Goal: Task Accomplishment & Management: Use online tool/utility

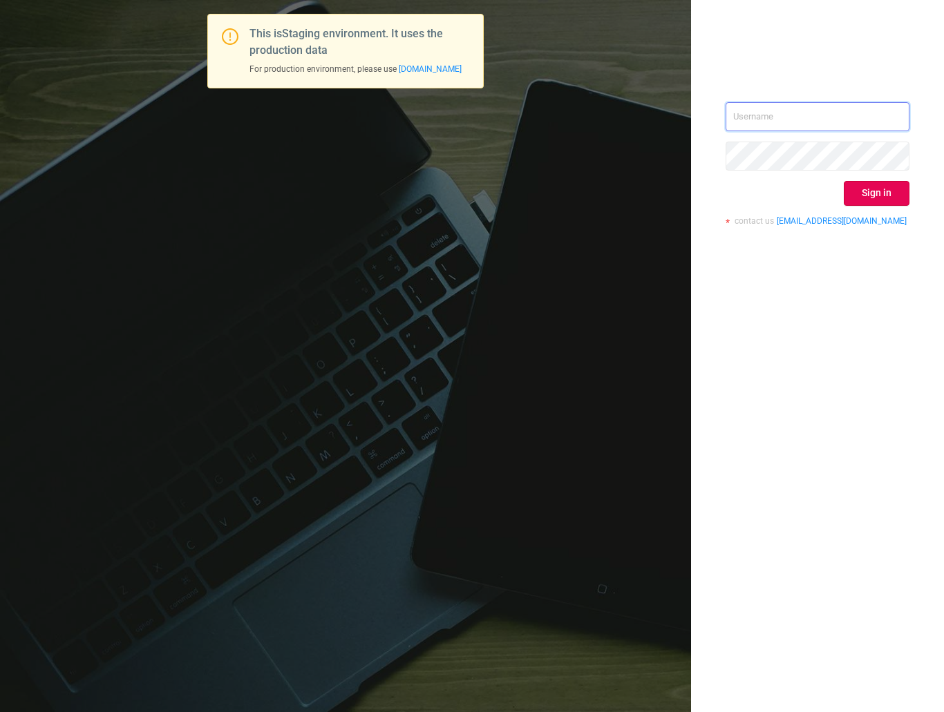
click at [796, 113] on input "text" at bounding box center [817, 116] width 184 height 29
type input "[EMAIL_ADDRESS][DOMAIN_NAME]"
click at [870, 192] on button "Sign in" at bounding box center [877, 193] width 66 height 25
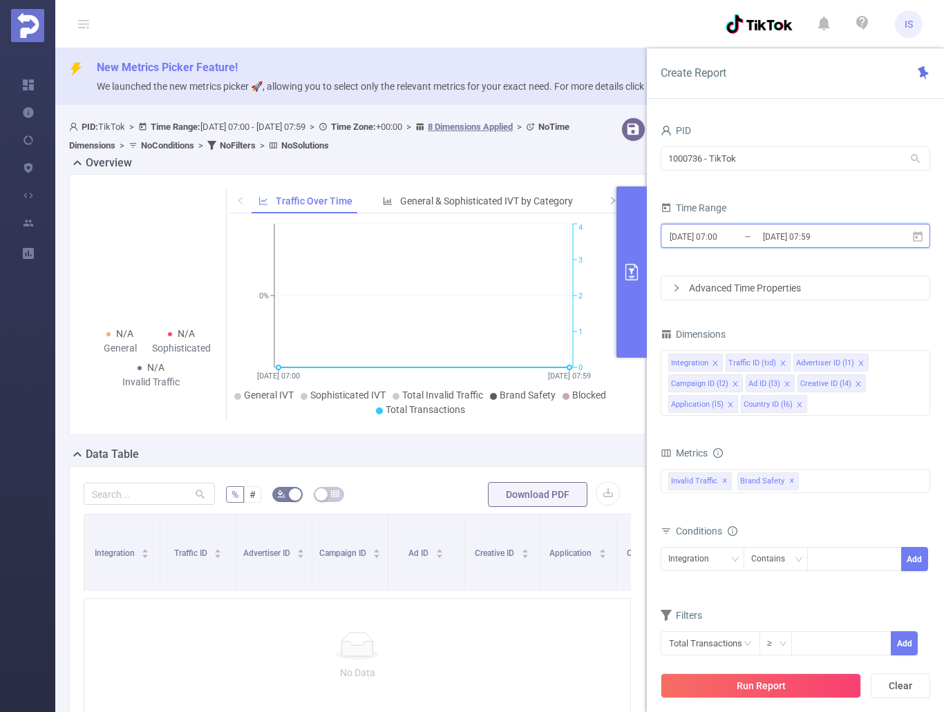
click at [926, 239] on span "[DATE] 07:00 _ [DATE] 07:59" at bounding box center [794, 236] width 269 height 24
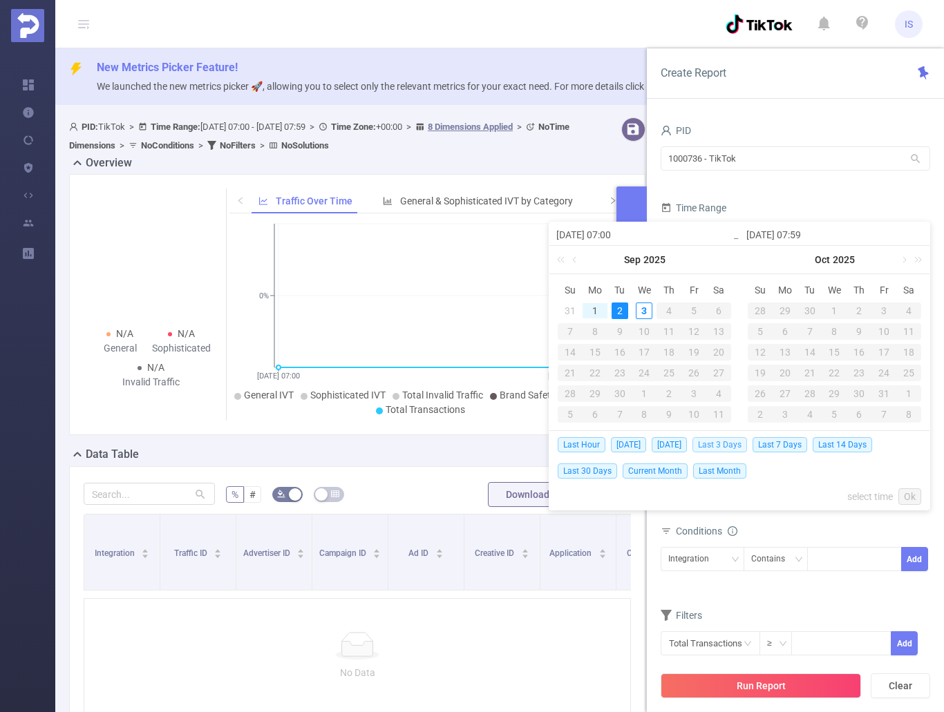
click at [729, 441] on span "Last 3 Days" at bounding box center [719, 444] width 55 height 15
type input "[DATE] 00:00"
type input "[DATE] 23:59"
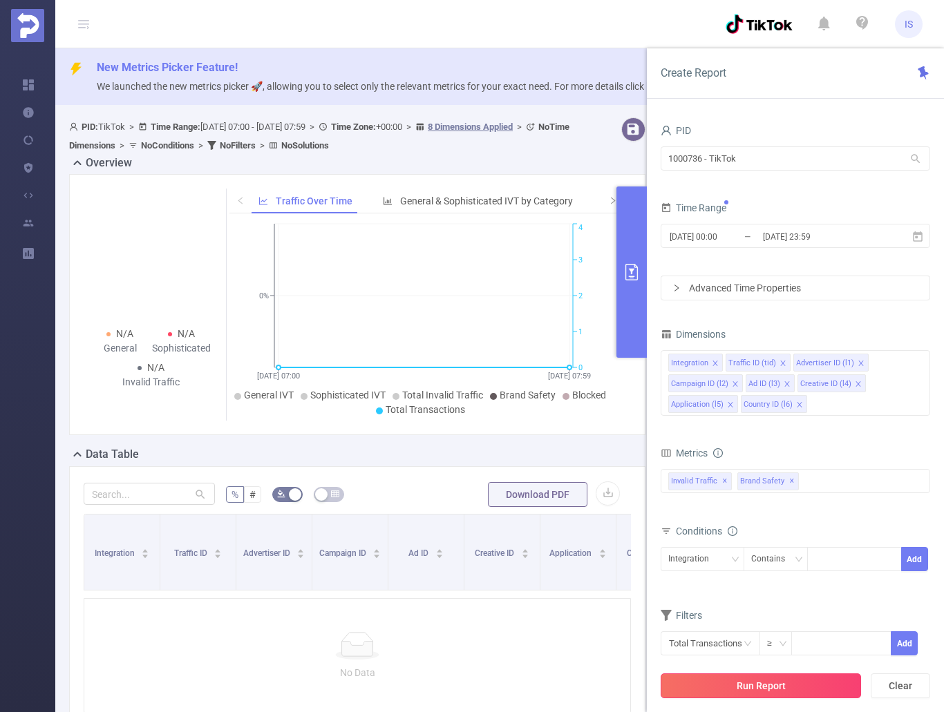
click at [781, 683] on button "Run Report" at bounding box center [760, 686] width 200 height 25
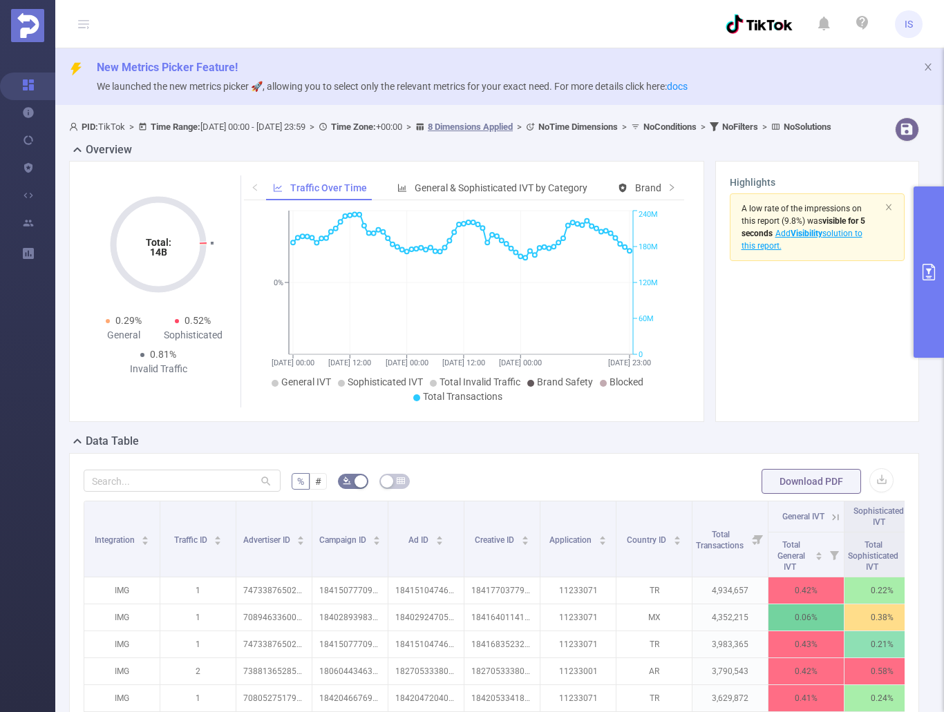
click at [929, 283] on button "primary" at bounding box center [928, 272] width 30 height 171
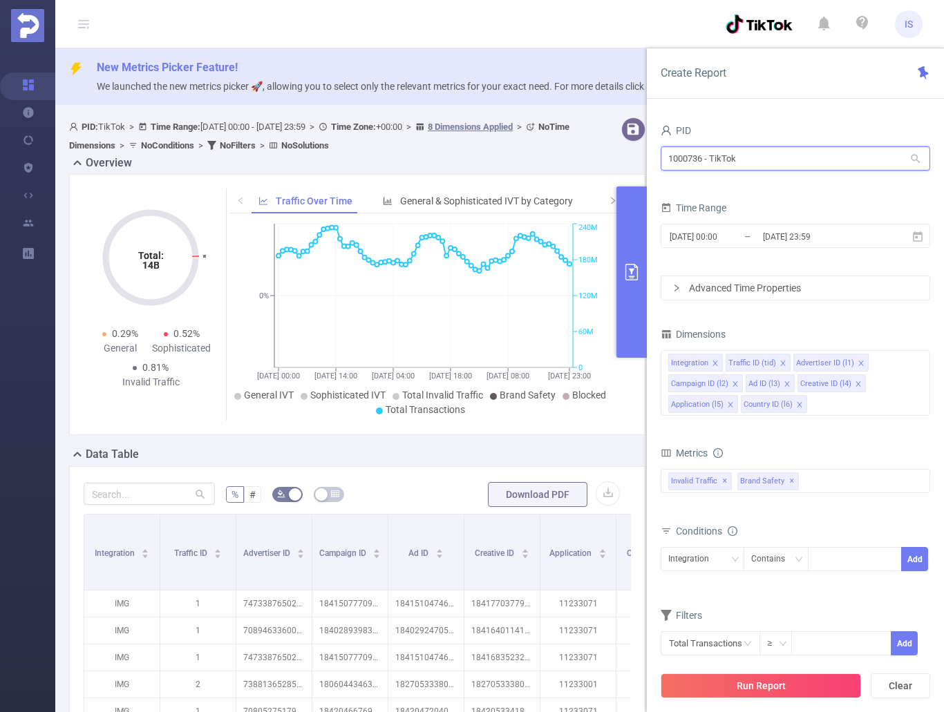
drag, startPoint x: 812, startPoint y: 160, endPoint x: 652, endPoint y: 155, distance: 160.4
click at [652, 155] on div "PID 1000736 - TikTok 1000736 - TikTok Time Range [DATE] 00:00 _ [DATE] 23:59 Ad…" at bounding box center [795, 421] width 297 height 629
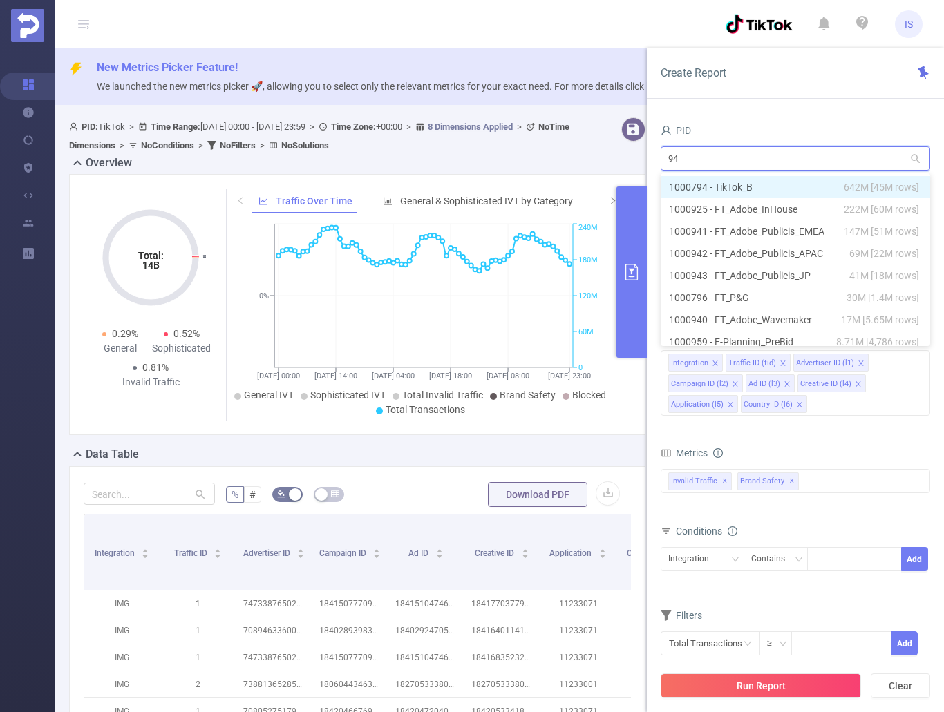
type input "941"
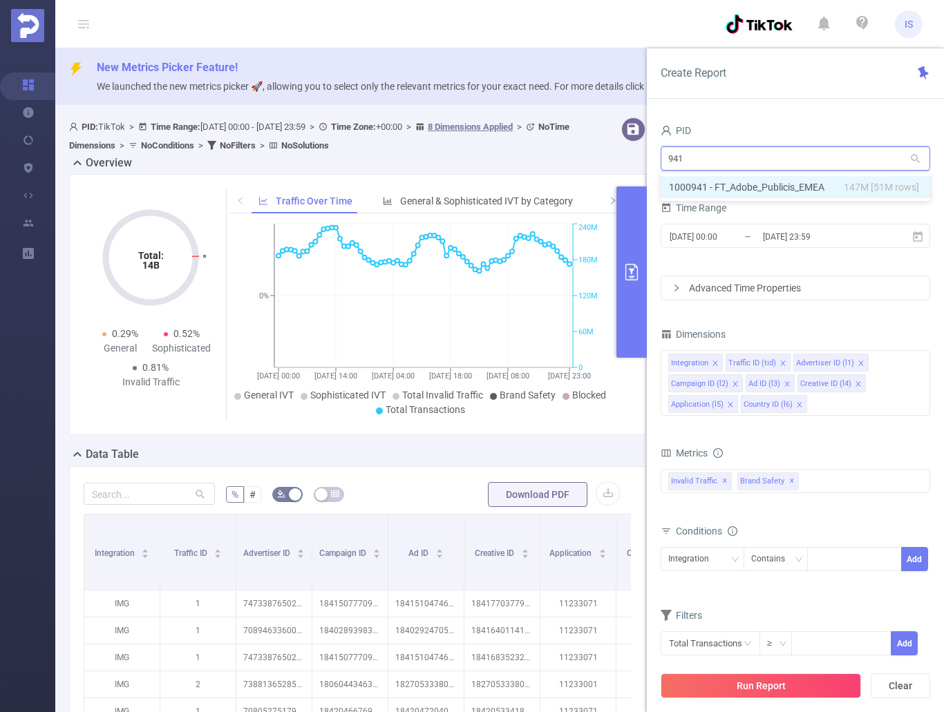
drag, startPoint x: 758, startPoint y: 184, endPoint x: 827, endPoint y: 430, distance: 255.5
click at [759, 184] on li "1000941 - FT_Adobe_Publicis_EMEA 147M [51M rows]" at bounding box center [794, 187] width 269 height 22
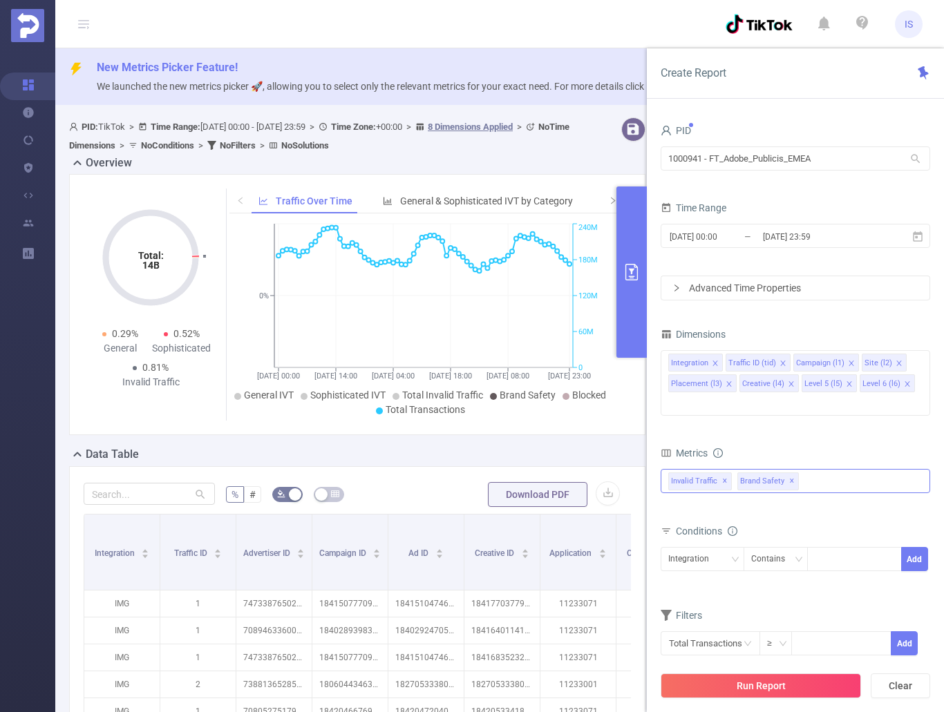
click at [817, 469] on div "Invalid Traffic ✕ Brand Safety ✕" at bounding box center [794, 481] width 269 height 24
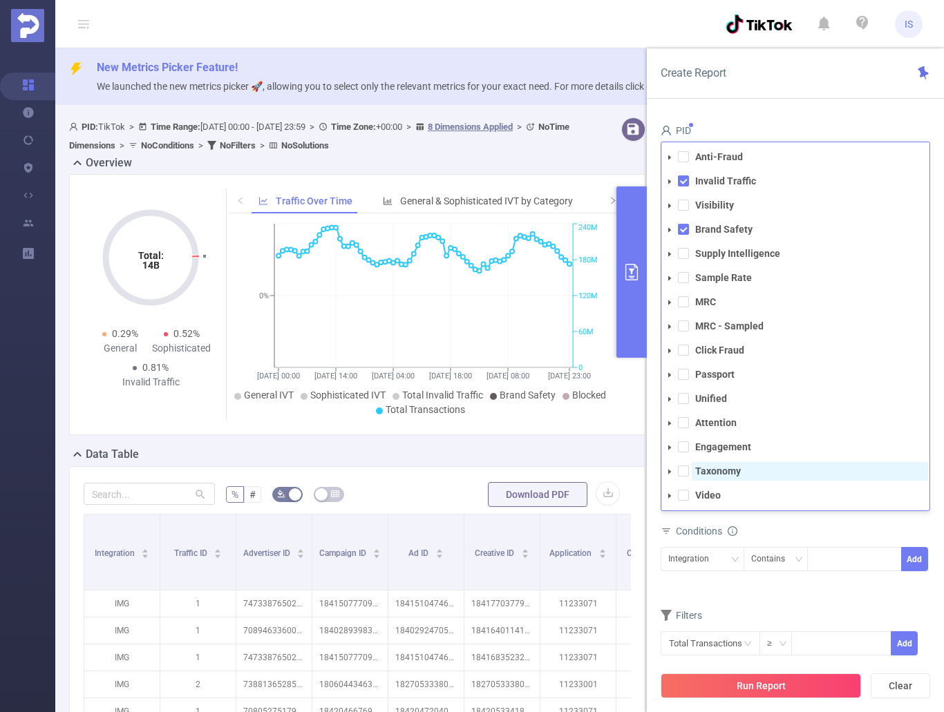
drag, startPoint x: 681, startPoint y: 451, endPoint x: 698, endPoint y: 459, distance: 18.5
click at [681, 466] on span at bounding box center [683, 471] width 11 height 11
click at [824, 522] on div "Conditions" at bounding box center [794, 533] width 269 height 23
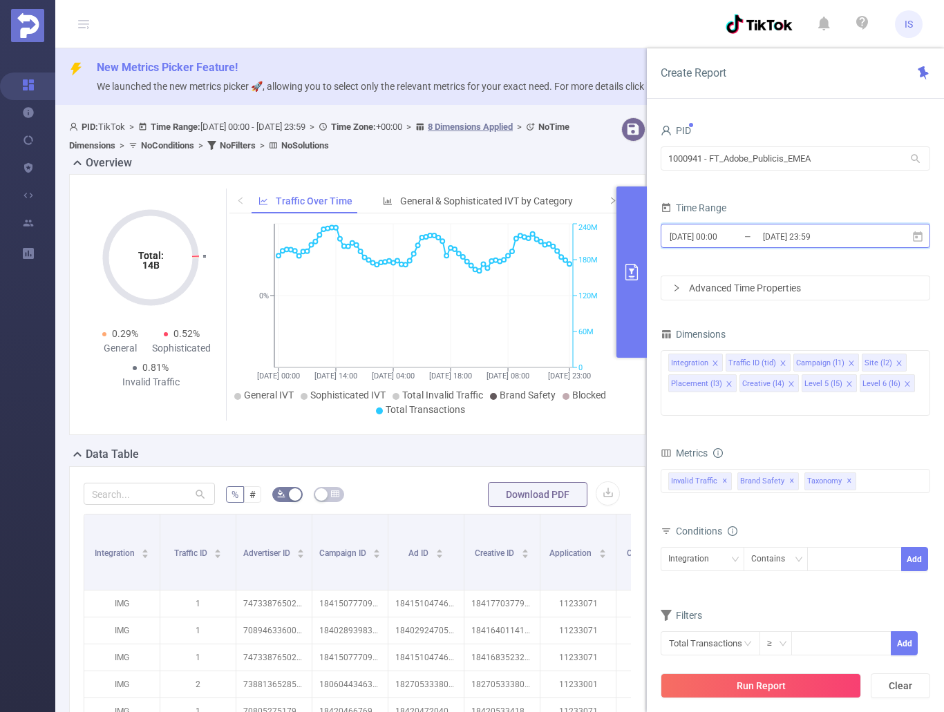
click at [918, 233] on icon at bounding box center [918, 236] width 10 height 10
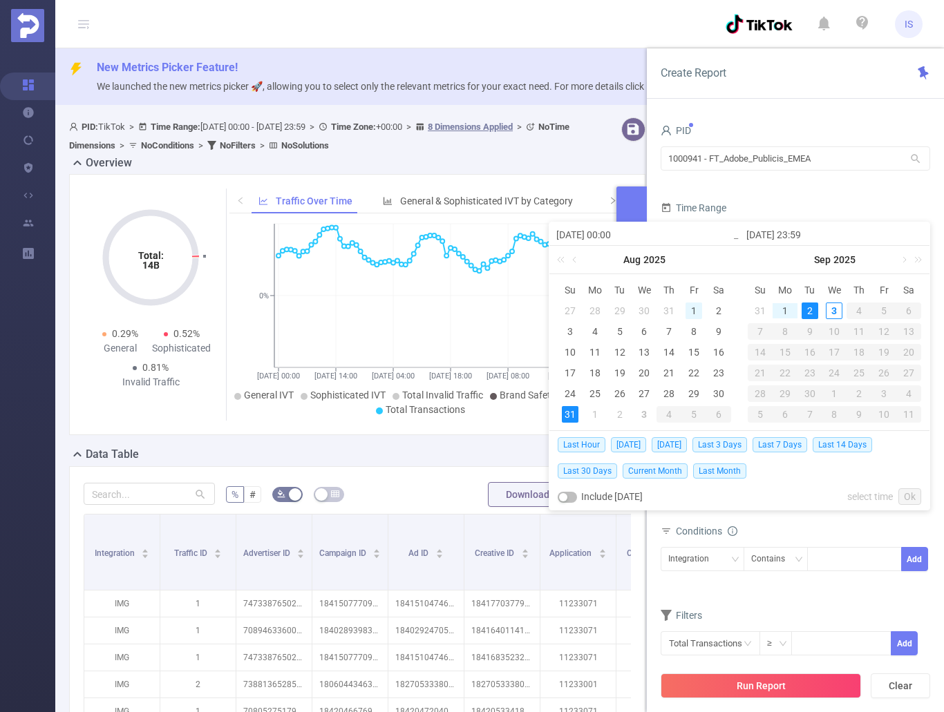
click at [690, 307] on div "1" at bounding box center [693, 311] width 17 height 17
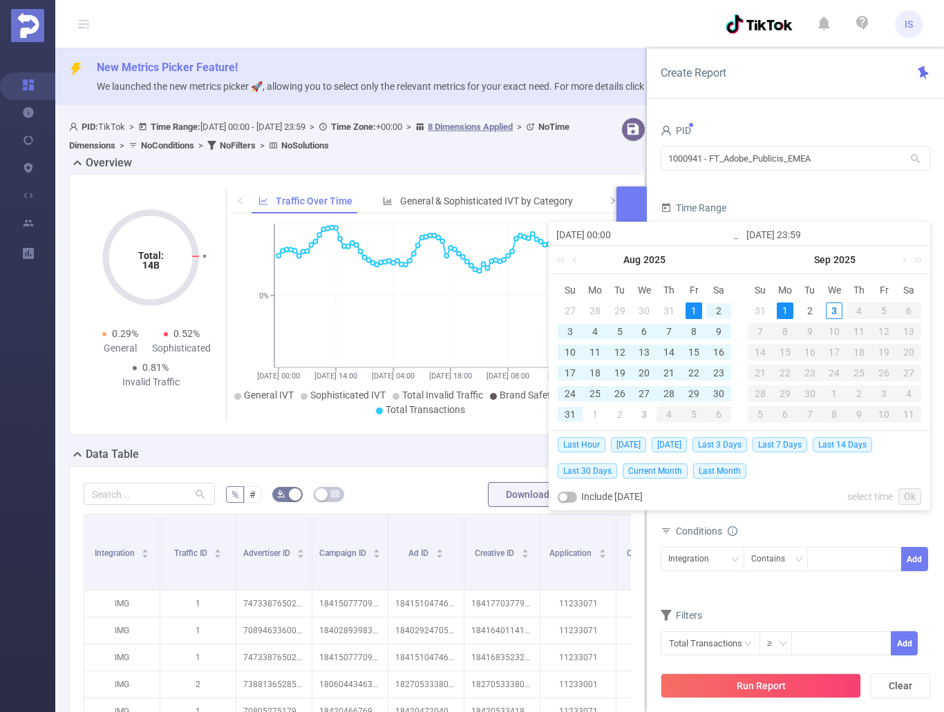
click at [781, 313] on div "1" at bounding box center [785, 311] width 17 height 17
type input "[DATE] 00:00"
type input "[DATE] 23:59"
type input "[DATE] 00:00"
type input "[DATE] 23:59"
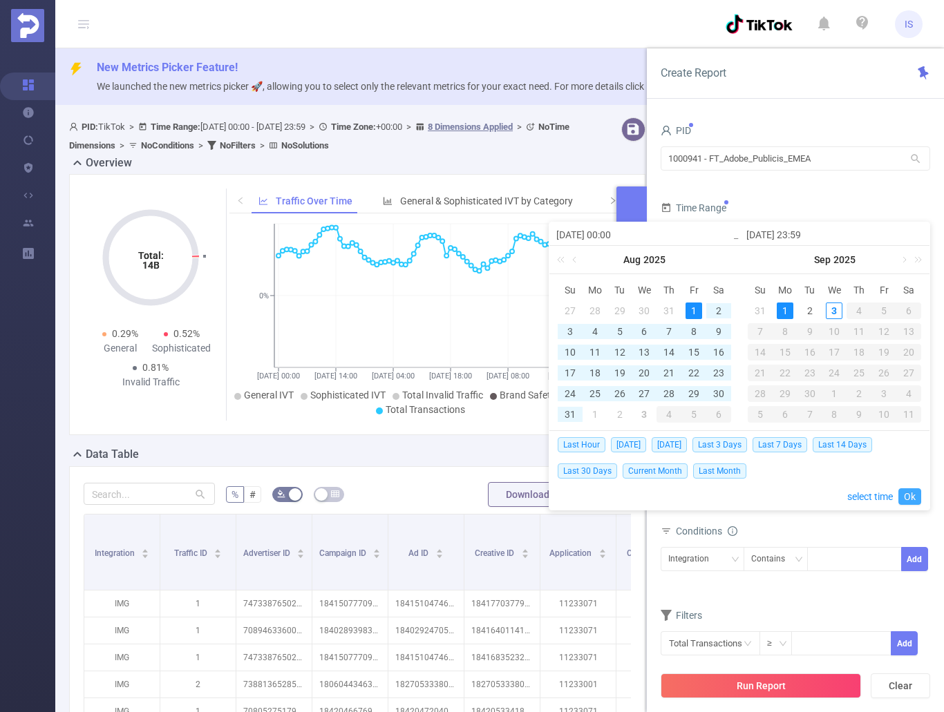
click at [906, 497] on link "Ok" at bounding box center [909, 496] width 23 height 17
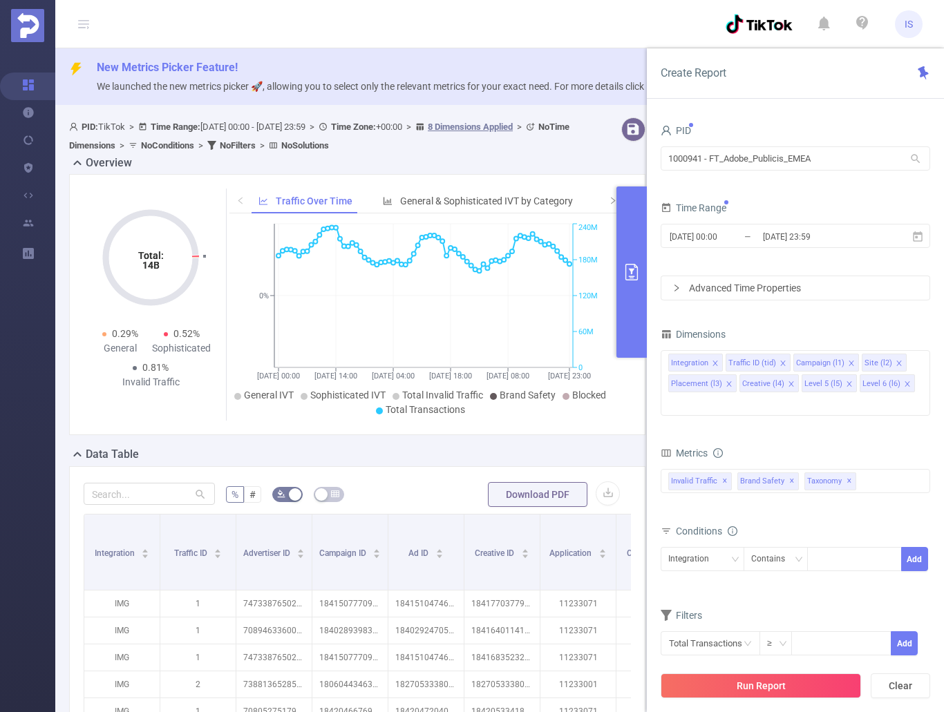
click at [801, 685] on button "Run Report" at bounding box center [760, 686] width 200 height 25
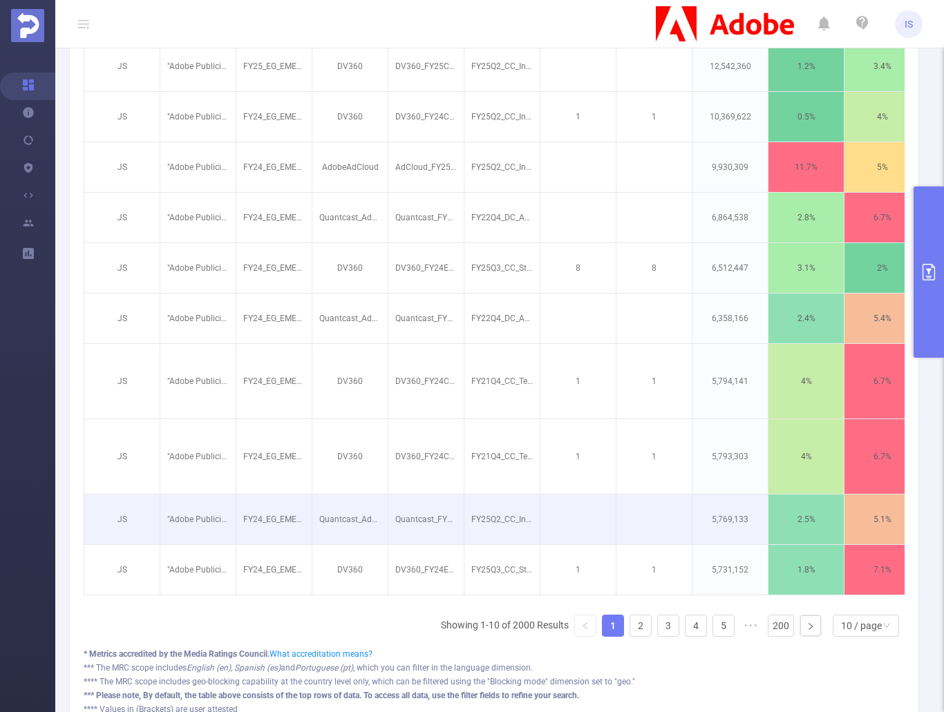
scroll to position [622, 0]
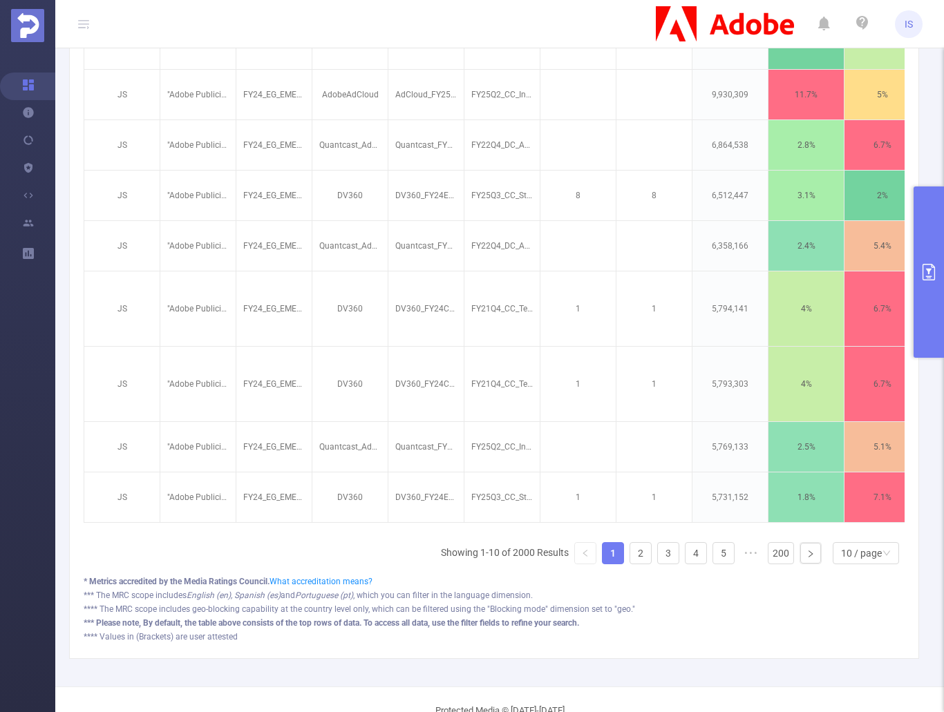
drag, startPoint x: 462, startPoint y: 529, endPoint x: 822, endPoint y: 524, distance: 360.7
click at [822, 524] on div "Integration Traffic ID Campaign Site Placement Creative Level 5 Level 6 Total T…" at bounding box center [494, 211] width 821 height 639
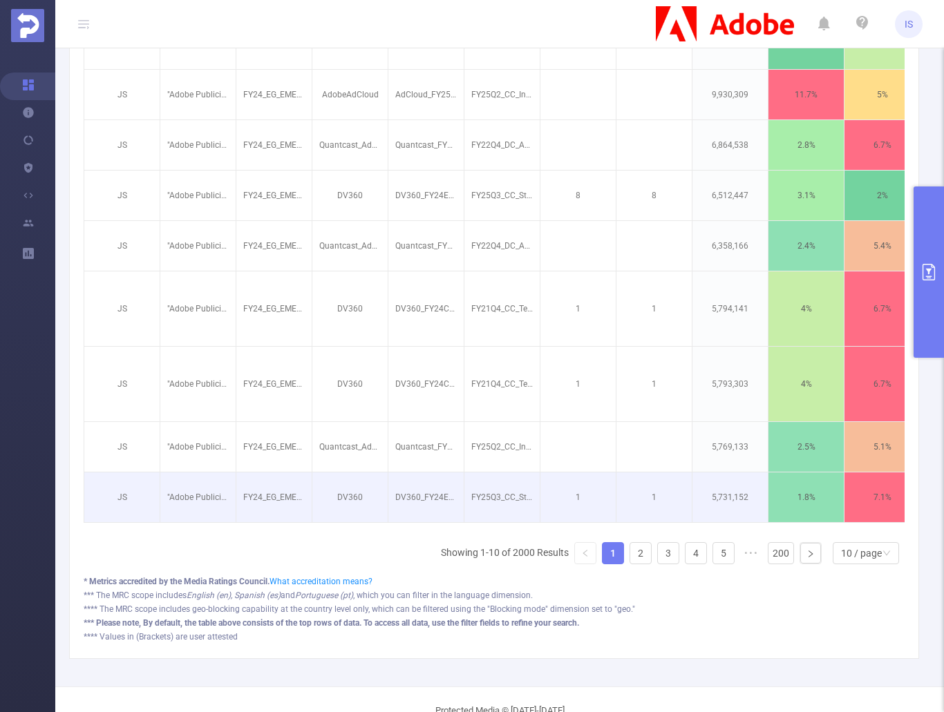
click at [521, 499] on p "FY25Q3_CC_Student_CCPro_ZA_EN_DiscountedPricing_ST_728x90_NA_NA.jpg [5525518]" at bounding box center [501, 497] width 75 height 26
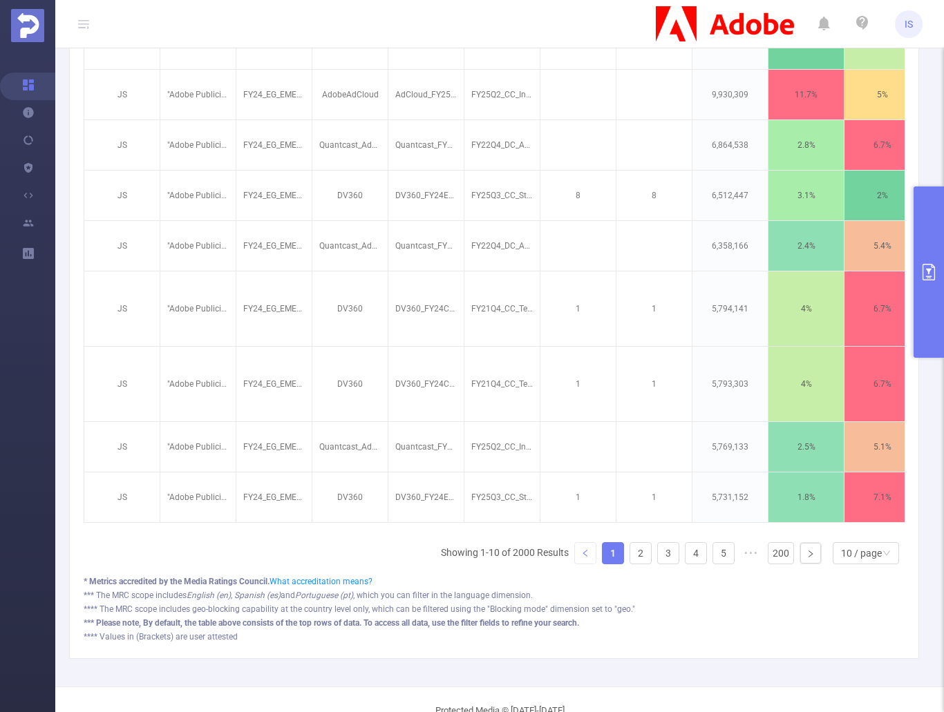
drag, startPoint x: 478, startPoint y: 542, endPoint x: 578, endPoint y: 554, distance: 100.3
click at [657, 549] on div "Integration Traffic ID Campaign Site Placement Creative Level 5 Level 6 Total T…" at bounding box center [494, 233] width 821 height 683
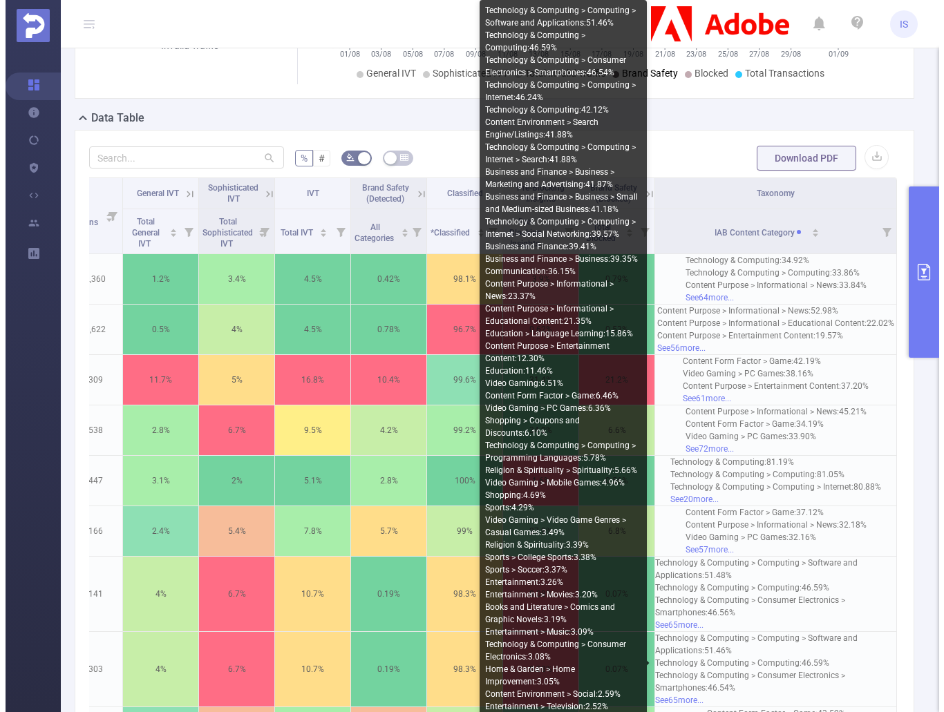
scroll to position [276, 0]
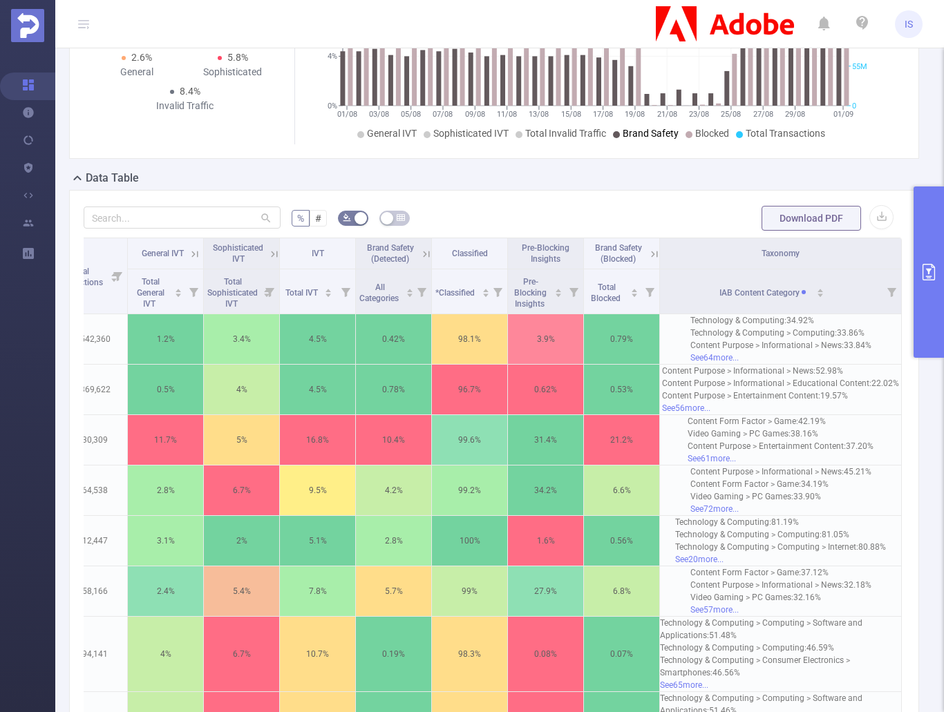
click at [917, 309] on button "primary" at bounding box center [928, 272] width 30 height 171
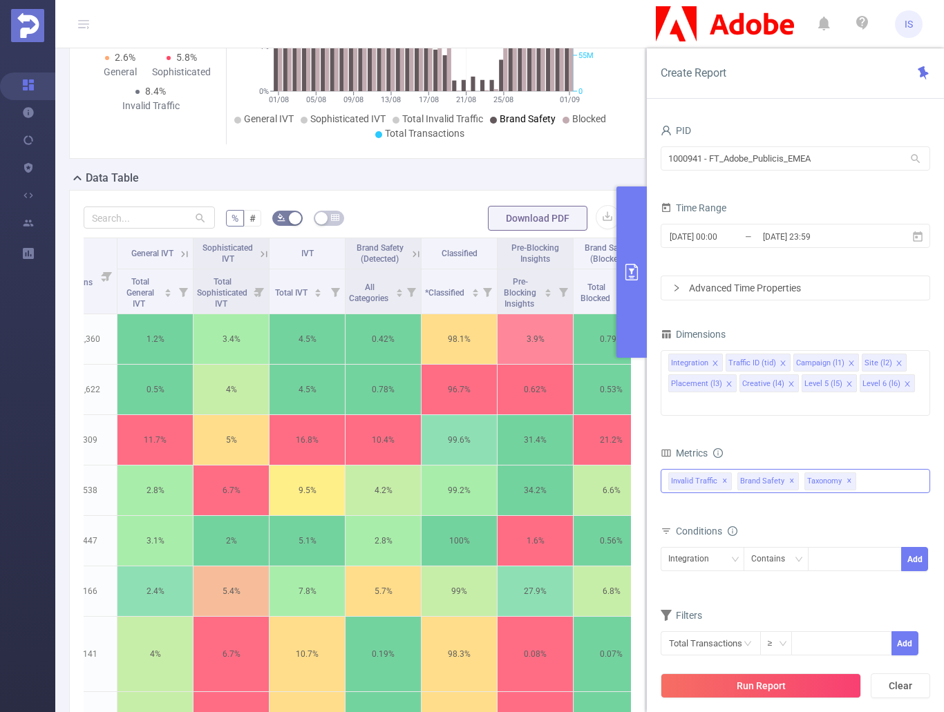
click at [847, 473] on span "✕" at bounding box center [849, 481] width 6 height 17
click at [919, 362] on icon "icon: close-circle" at bounding box center [918, 361] width 8 height 8
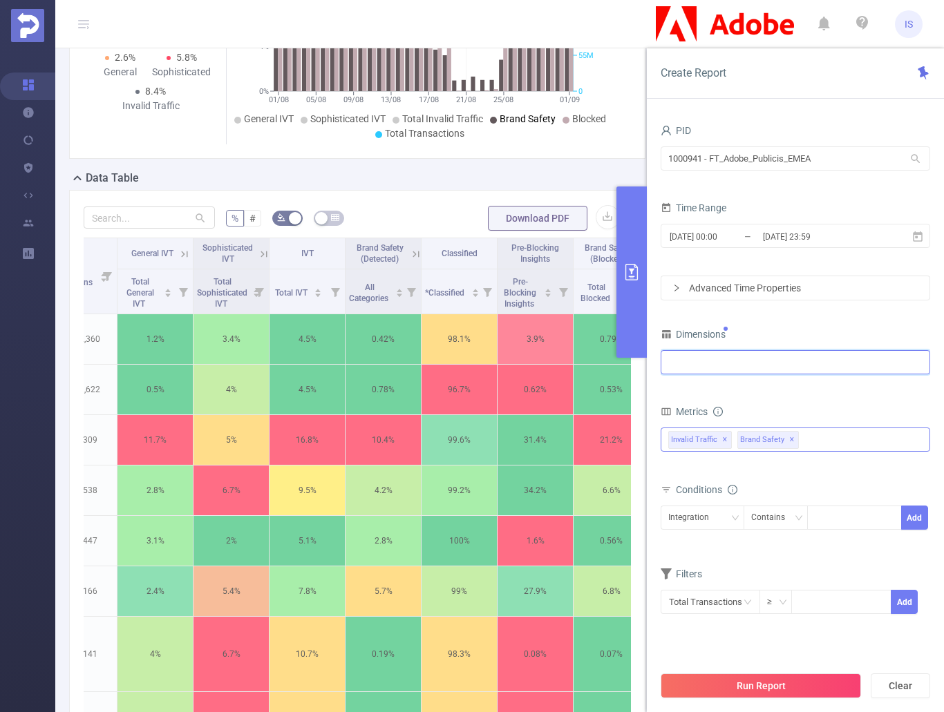
click at [751, 359] on div at bounding box center [795, 362] width 254 height 23
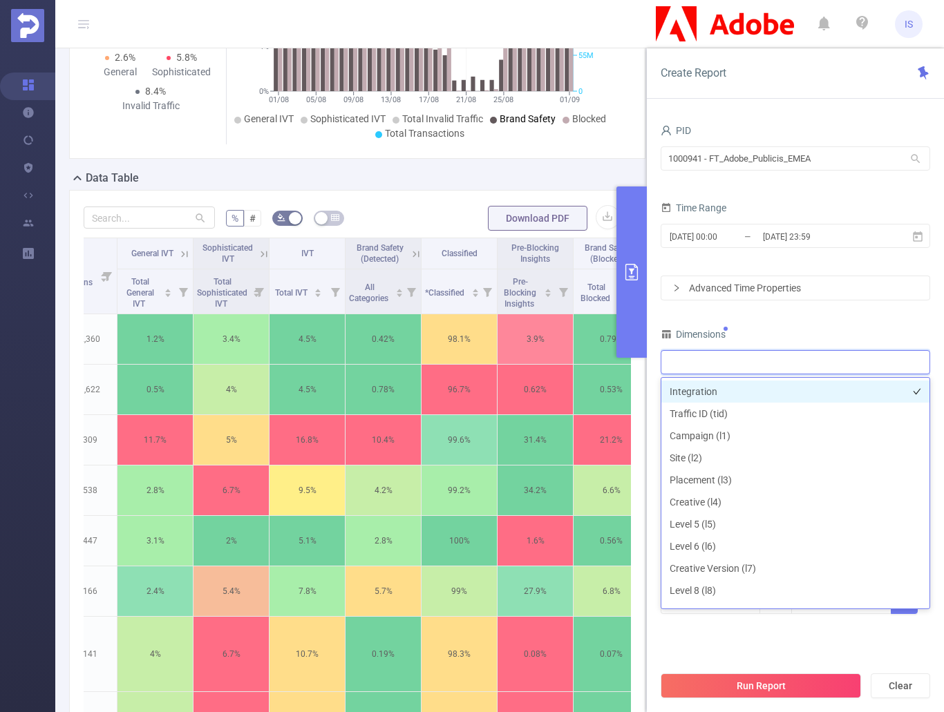
click at [697, 399] on li "Integration" at bounding box center [795, 392] width 268 height 22
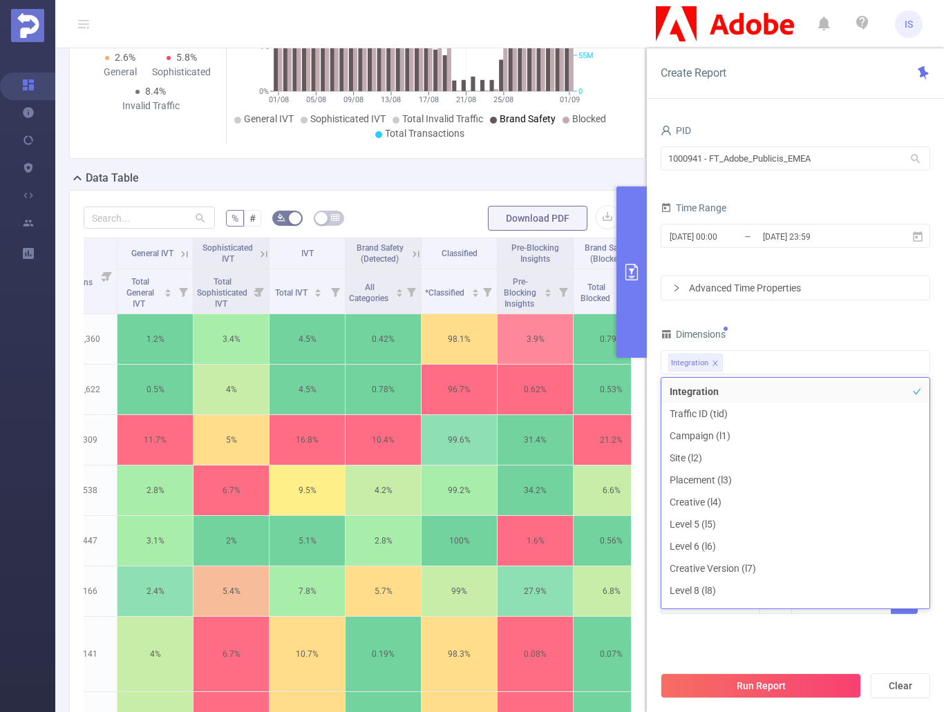
click at [853, 312] on div "PID 1000941 - FT_Adobe_Publicis_EMEA 1000941 - FT_Adobe_Publicis_EMEA Time Rang…" at bounding box center [794, 376] width 269 height 511
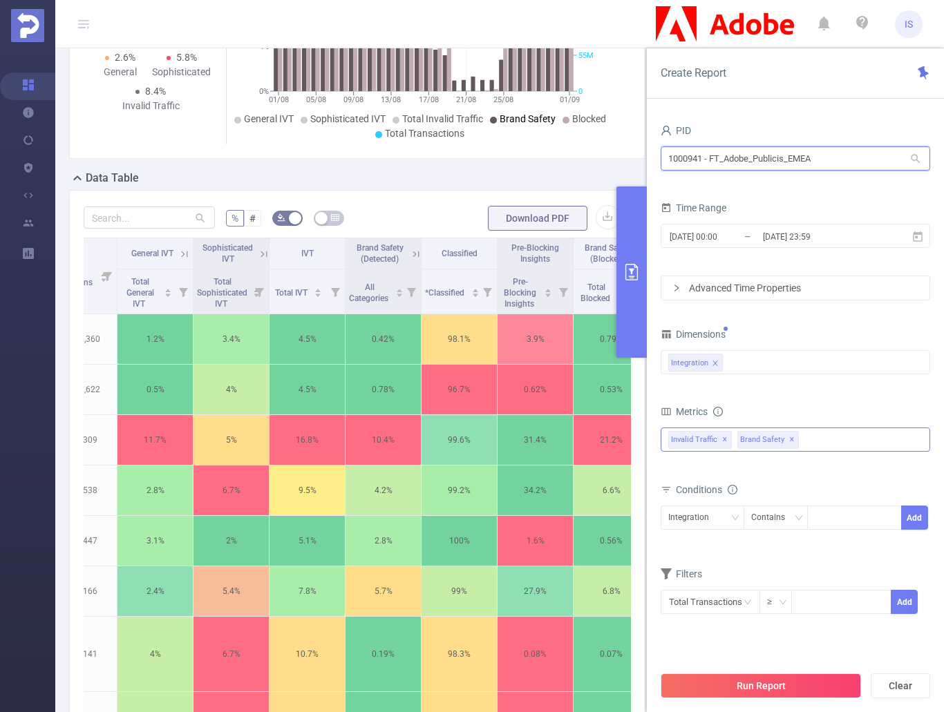
drag, startPoint x: 853, startPoint y: 155, endPoint x: 628, endPoint y: 159, distance: 225.3
click at [628, 159] on section "PID: FT_Adobe_Publicis_EMEA > Time Range: [DATE] 00:00 - [DATE] 23:59 > Time Zo…" at bounding box center [499, 440] width 888 height 1209
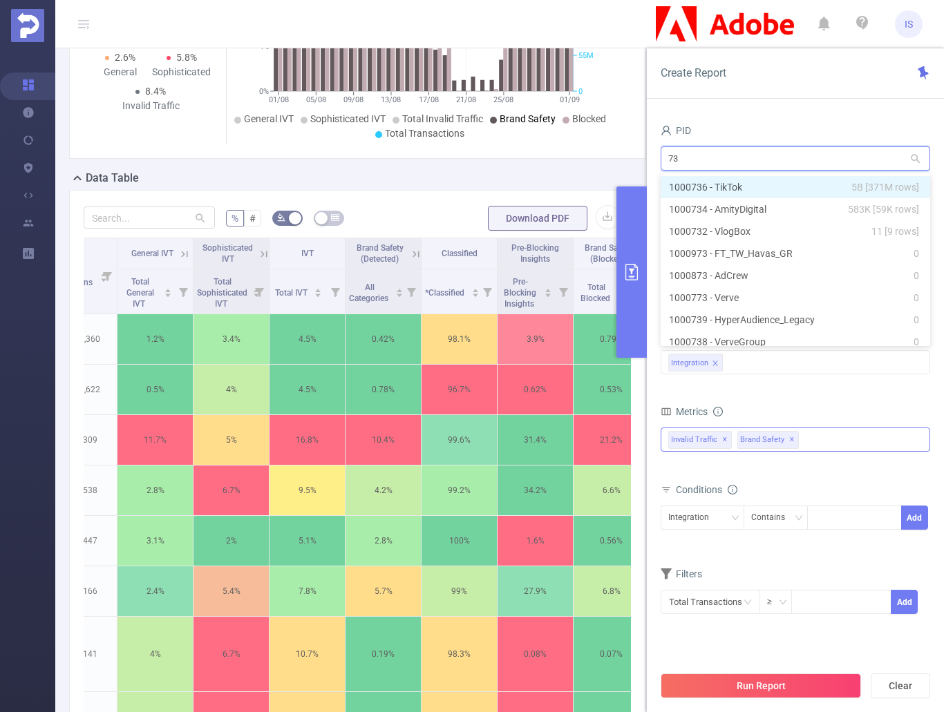
type input "736"
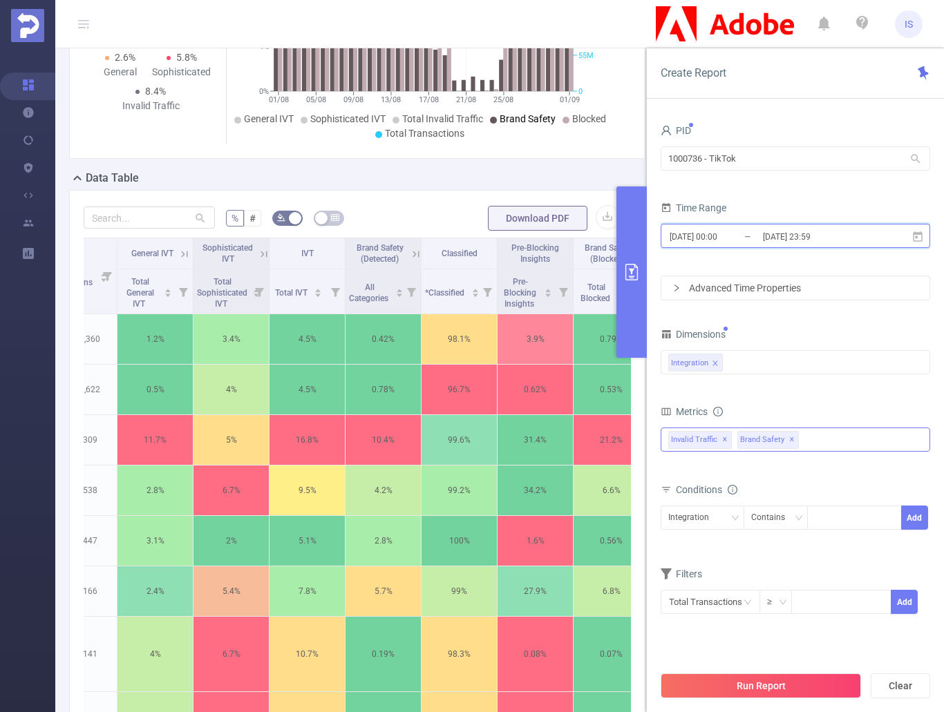
click at [920, 238] on icon at bounding box center [917, 237] width 12 height 12
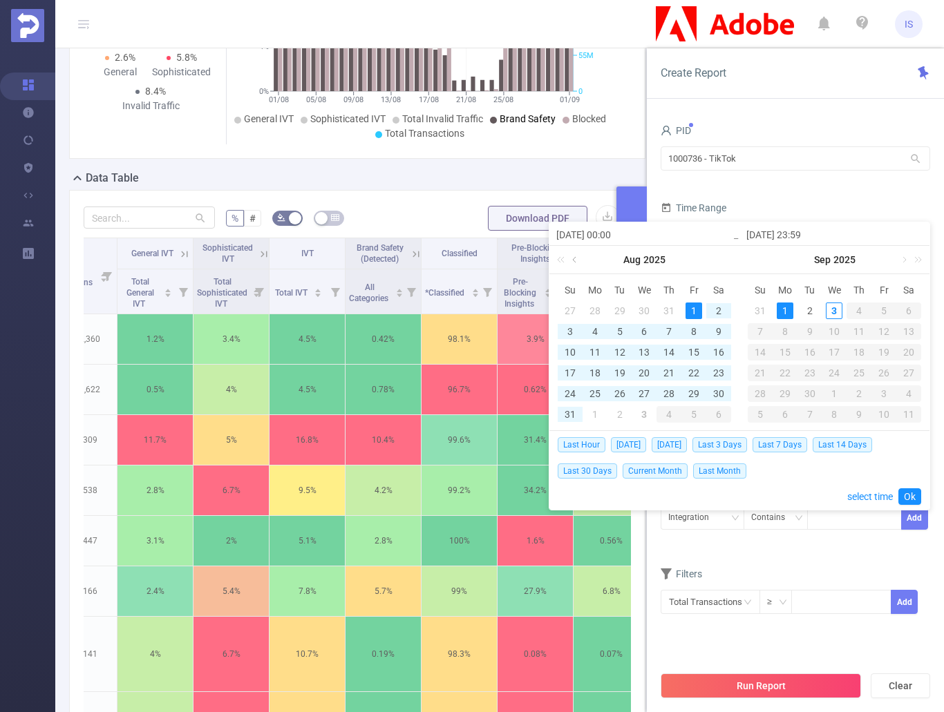
click at [576, 258] on link at bounding box center [575, 260] width 12 height 28
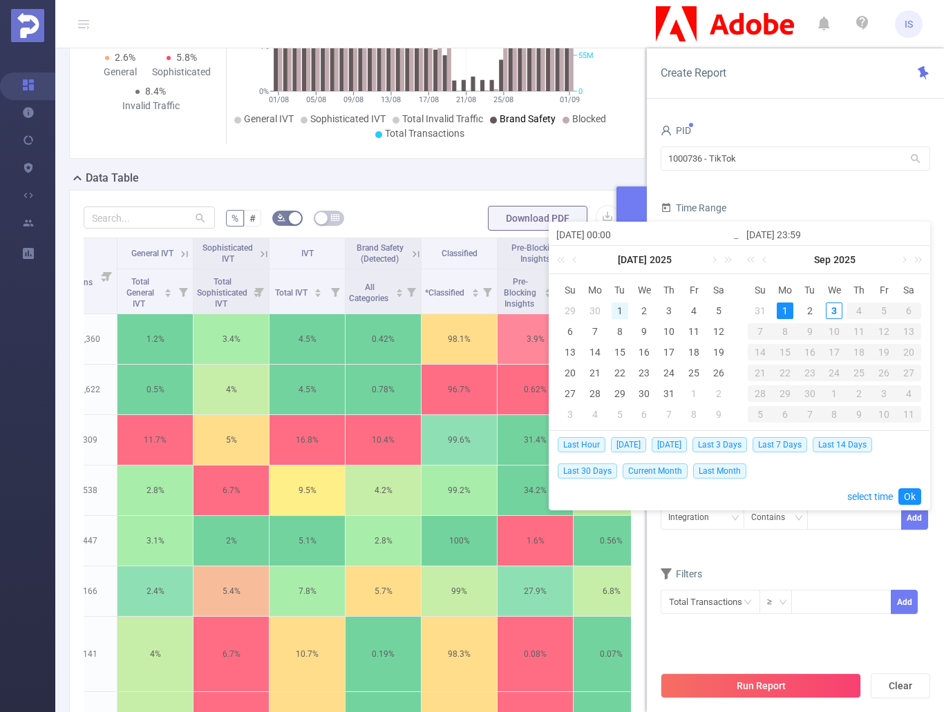
click at [622, 309] on div "1" at bounding box center [619, 311] width 17 height 17
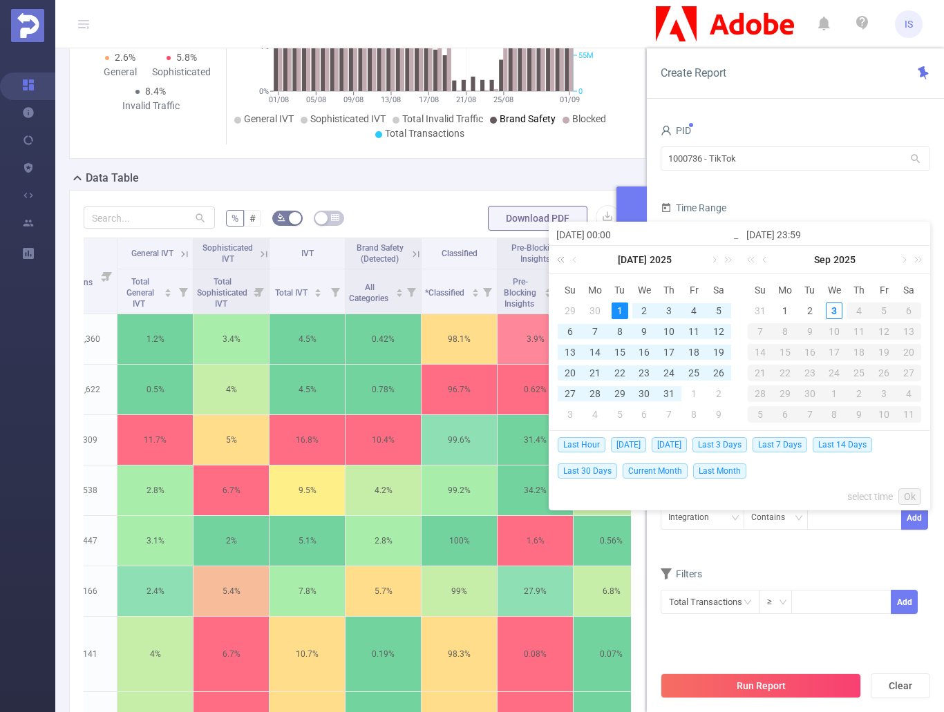
click at [568, 259] on link at bounding box center [563, 260] width 18 height 28
click at [594, 303] on div "1" at bounding box center [595, 311] width 17 height 17
type input "[DATE] 00:00"
type input "[DATE] 23:59"
type input "[DATE] 00:00"
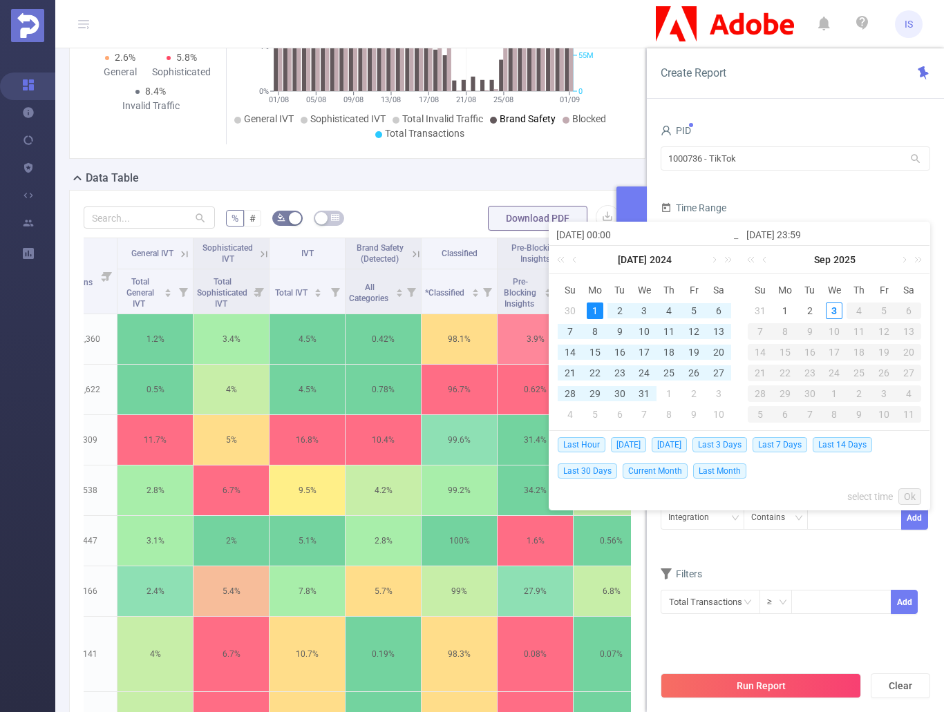
type input "[DATE] 23:59"
click at [910, 262] on link at bounding box center [915, 260] width 18 height 28
click at [772, 262] on div "[DATE]" at bounding box center [834, 260] width 190 height 28
click at [764, 267] on link at bounding box center [765, 260] width 12 height 28
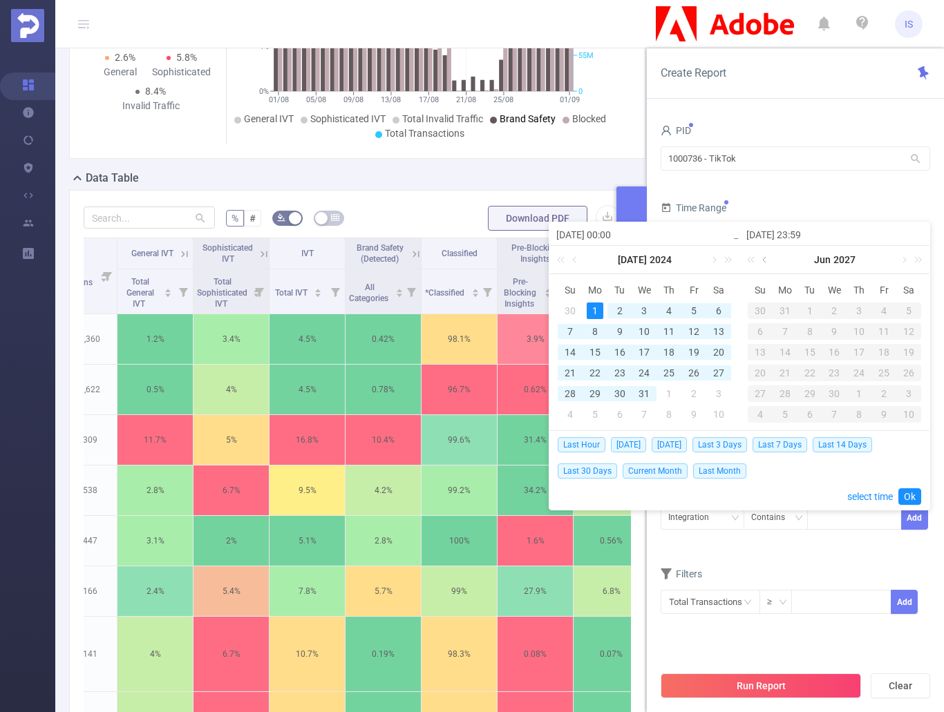
click at [765, 266] on link at bounding box center [765, 260] width 12 height 28
click at [845, 261] on link "2027" at bounding box center [845, 260] width 25 height 28
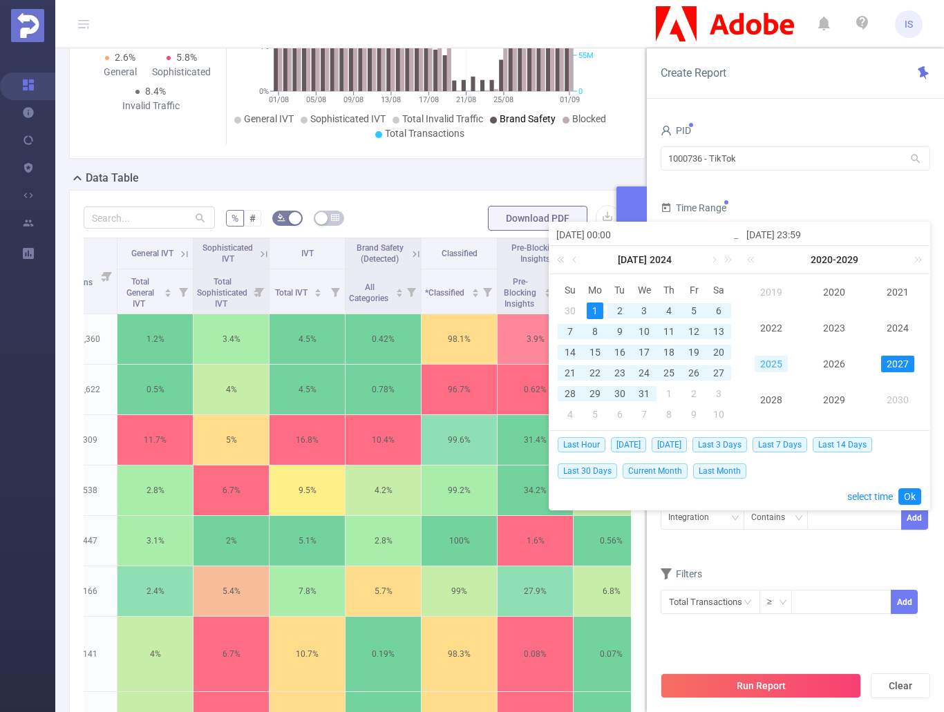
click at [776, 360] on link "2025" at bounding box center [770, 364] width 33 height 17
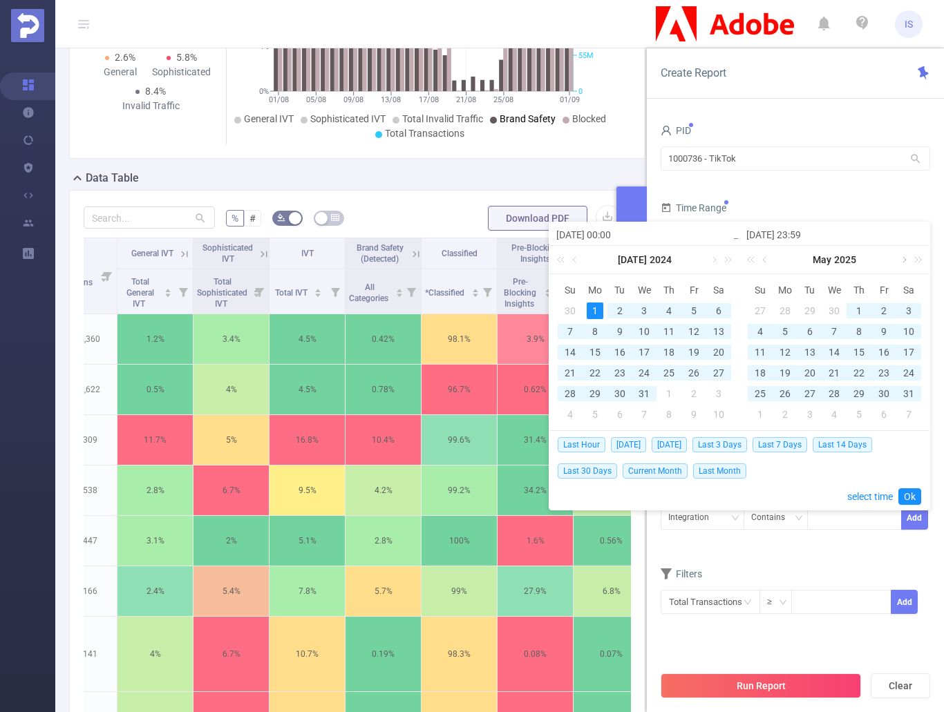
click at [899, 259] on link at bounding box center [903, 260] width 12 height 28
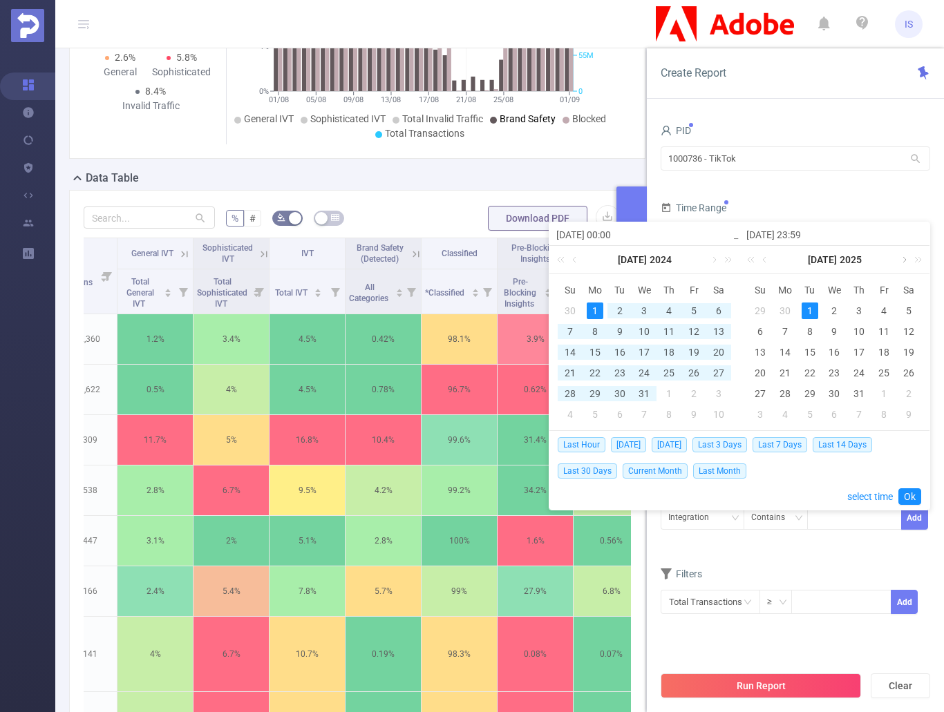
click at [899, 259] on link at bounding box center [903, 260] width 12 height 28
click at [781, 308] on div "1" at bounding box center [785, 311] width 17 height 17
click at [589, 304] on div "1" at bounding box center [595, 311] width 17 height 17
type input "[DATE] 23:59"
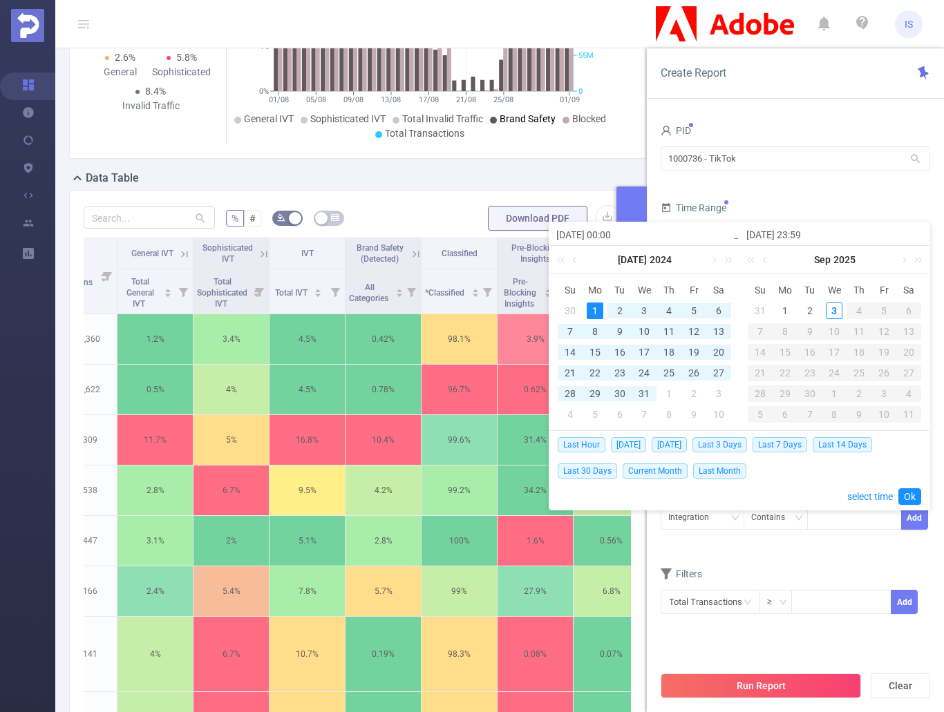
type input "[DATE] 23:59"
click at [913, 496] on link "Ok" at bounding box center [909, 496] width 23 height 17
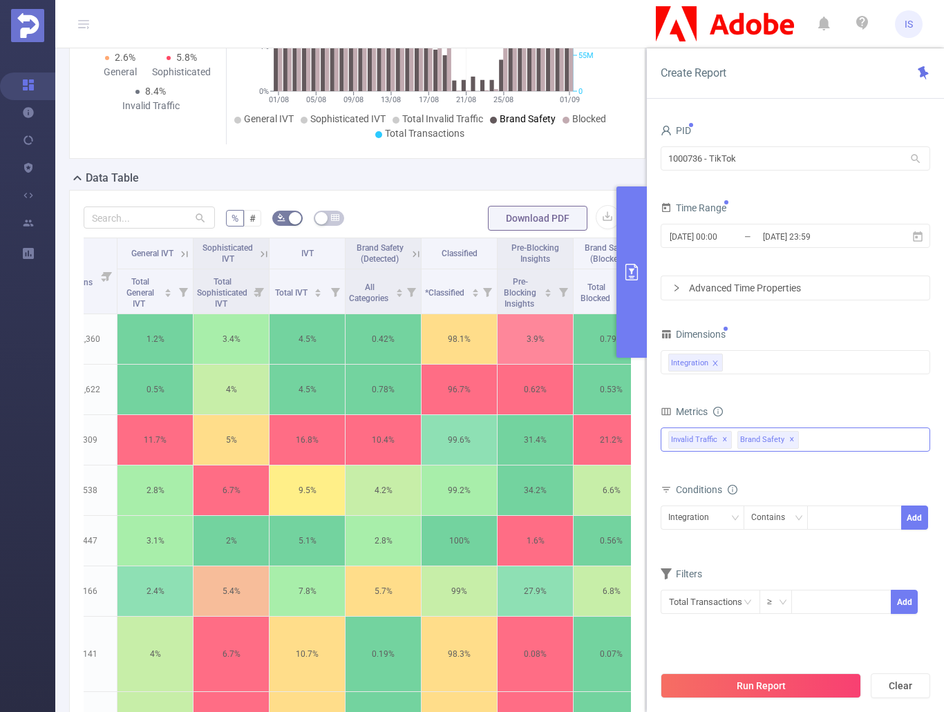
click at [778, 681] on button "Run Report" at bounding box center [760, 686] width 200 height 25
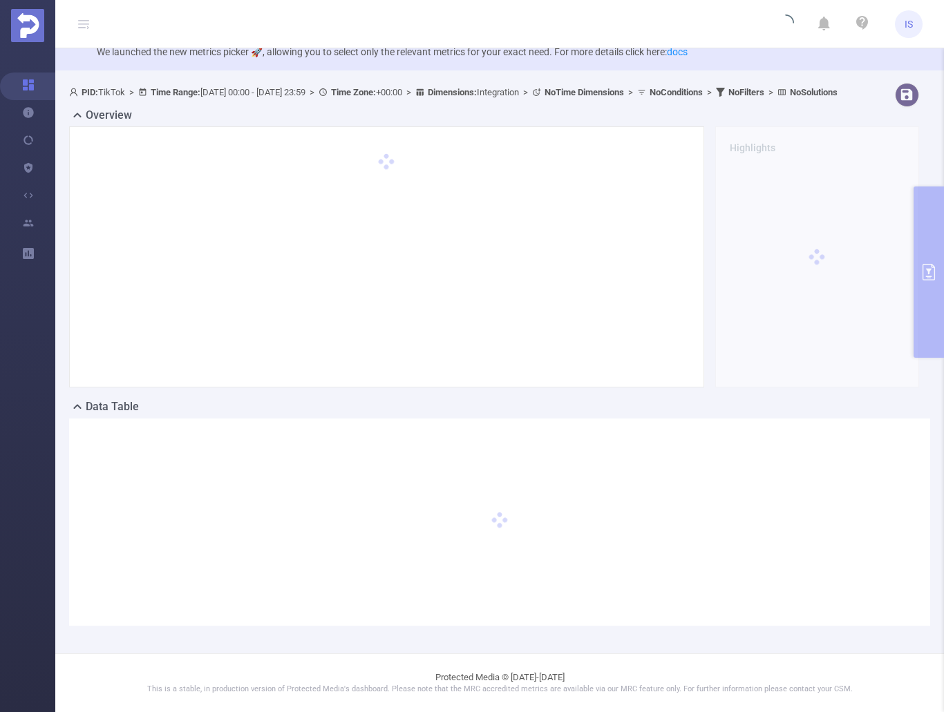
scroll to position [48, 0]
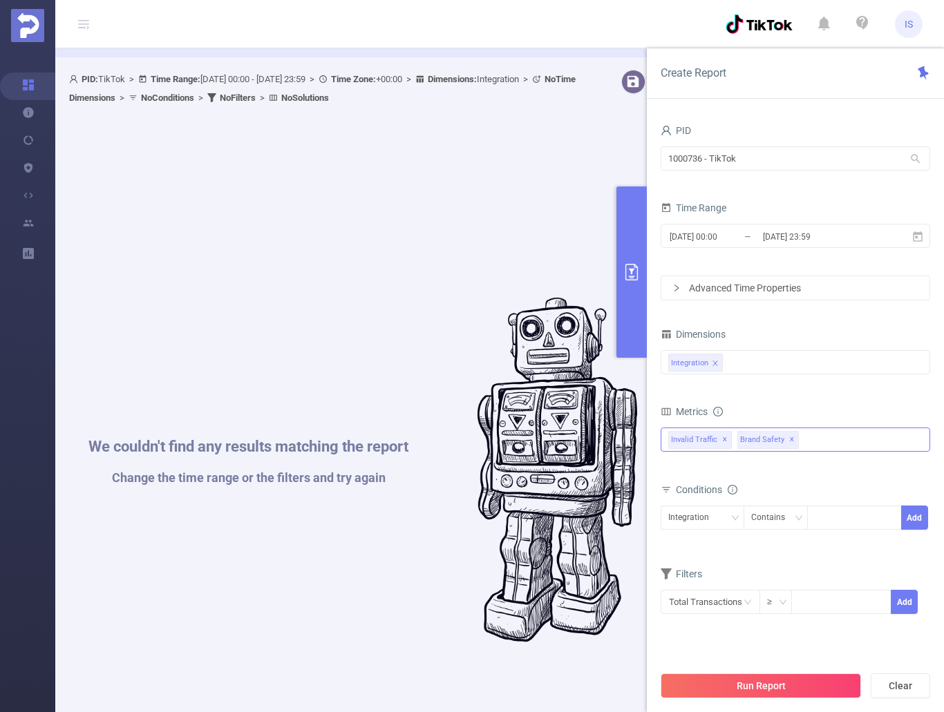
click at [789, 439] on span "✕" at bounding box center [792, 440] width 6 height 17
click at [801, 441] on div "Invalid Traffic ✕ Anti-Fraud Invalid Traffic Visibility Brand Safety Supply Int…" at bounding box center [794, 440] width 269 height 24
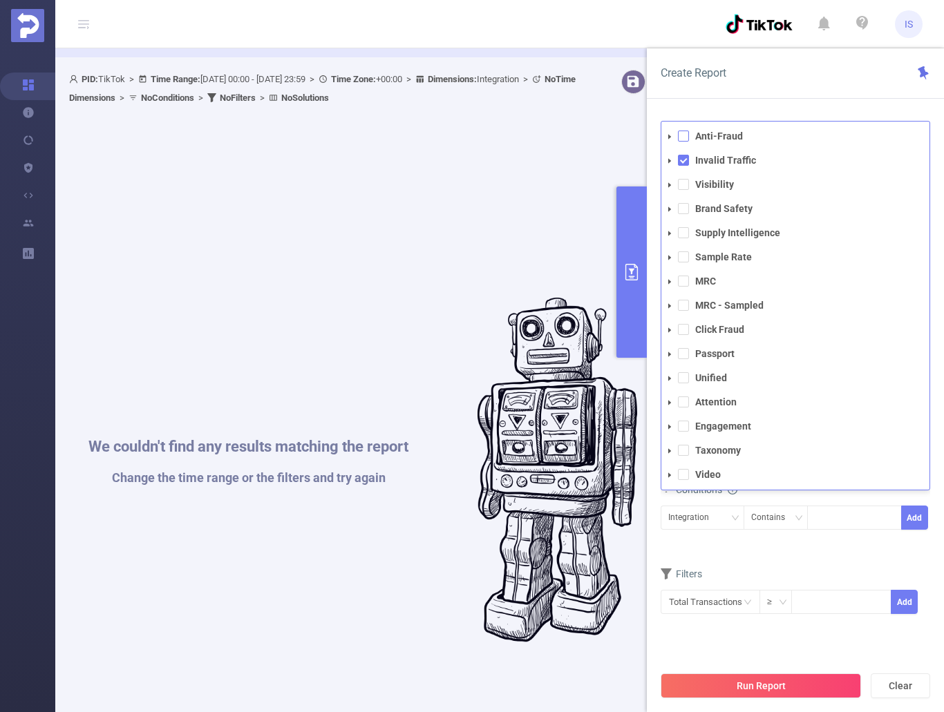
click at [683, 135] on span at bounding box center [683, 136] width 11 height 11
click at [814, 555] on form "Dimensions Integration Metrics total Total General IVT Data Centers Disclosed B…" at bounding box center [794, 478] width 269 height 307
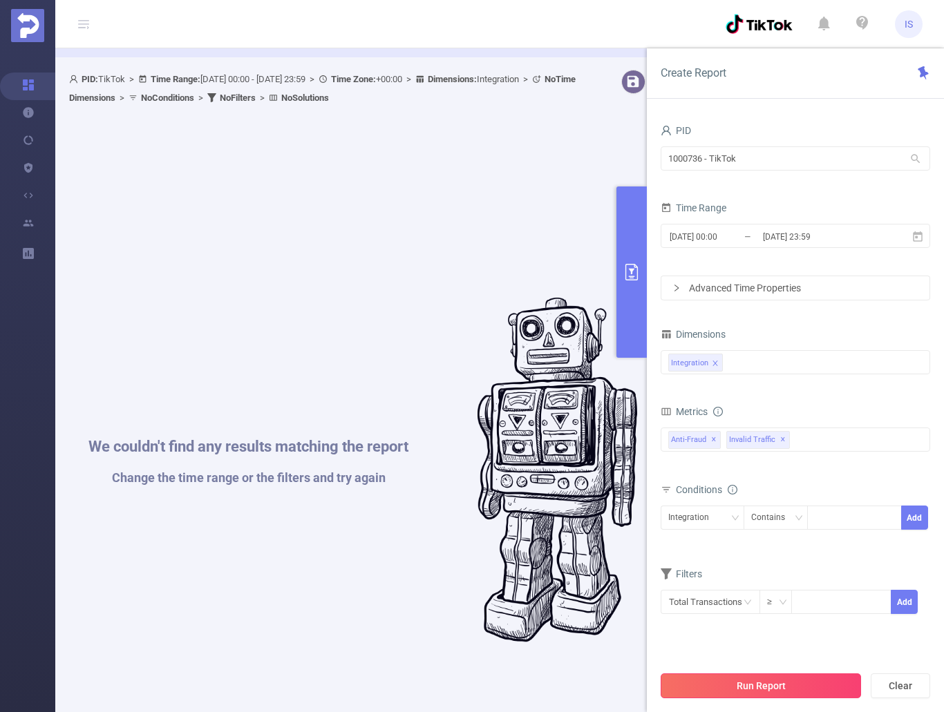
click at [797, 682] on button "Run Report" at bounding box center [760, 686] width 200 height 25
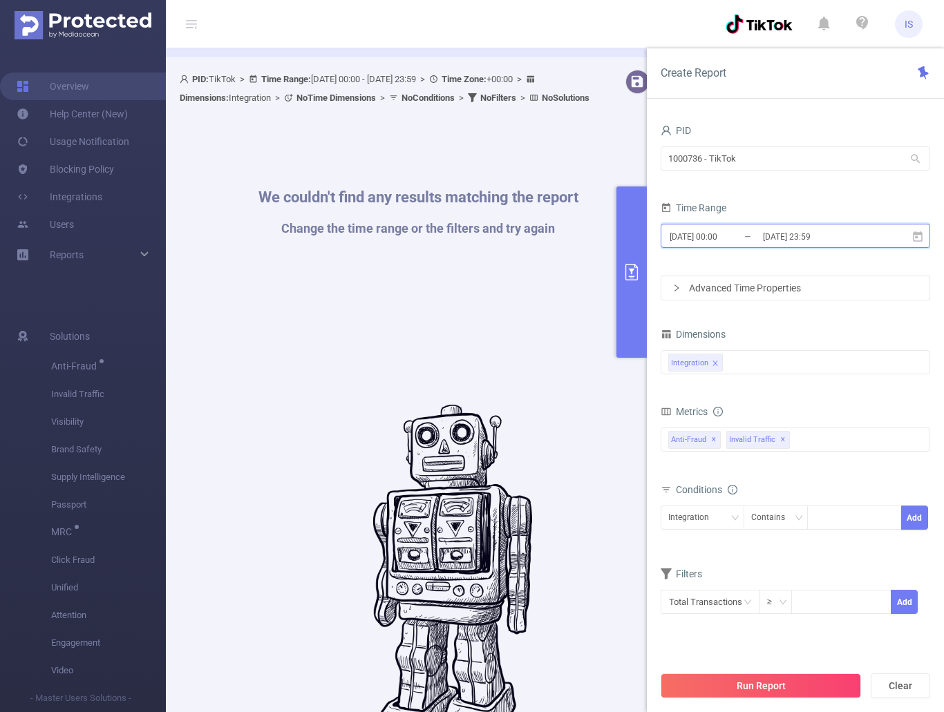
click at [915, 229] on span "[DATE] 00:00 _ [DATE] 23:59" at bounding box center [794, 236] width 269 height 24
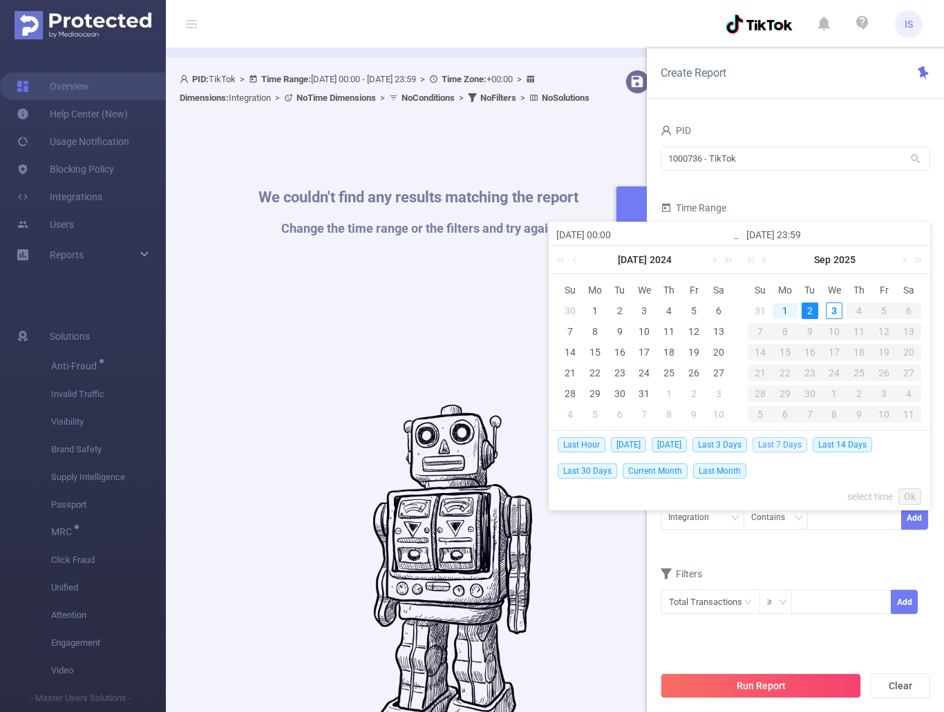
click at [798, 442] on span "Last 7 Days" at bounding box center [779, 444] width 55 height 15
type input "[DATE] 00:00"
type input "[DATE] 23:59"
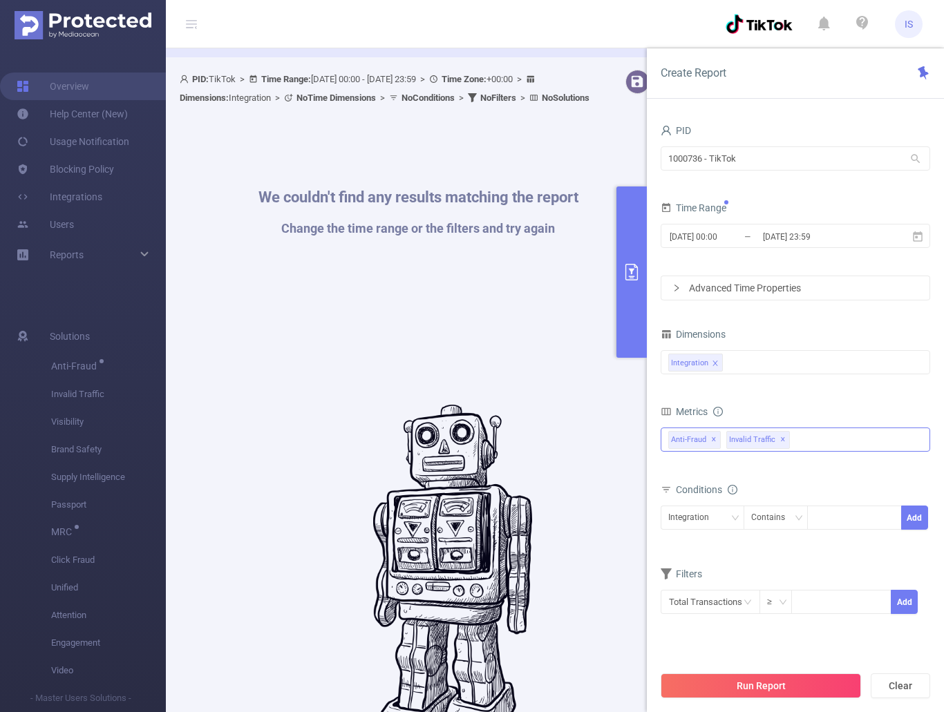
click at [714, 437] on span "✕" at bounding box center [714, 440] width 6 height 17
click at [818, 682] on button "Run Report" at bounding box center [760, 686] width 200 height 25
click at [775, 679] on button "Run Report" at bounding box center [760, 686] width 200 height 25
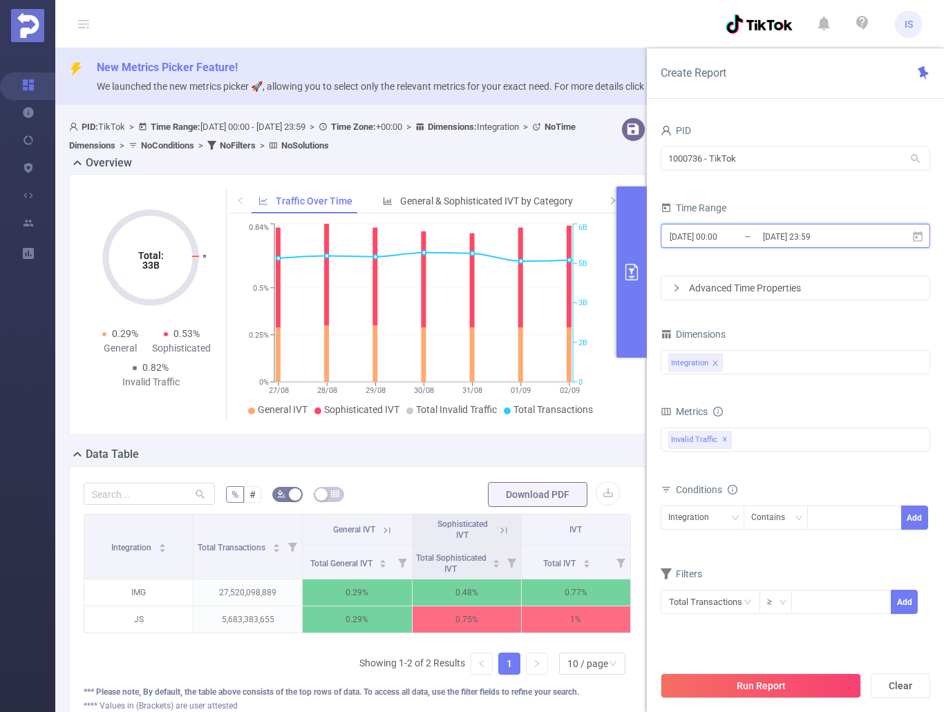
click at [909, 236] on span "2025-08-27 00:00 _ 2025-09-02 23:59" at bounding box center [794, 236] width 269 height 24
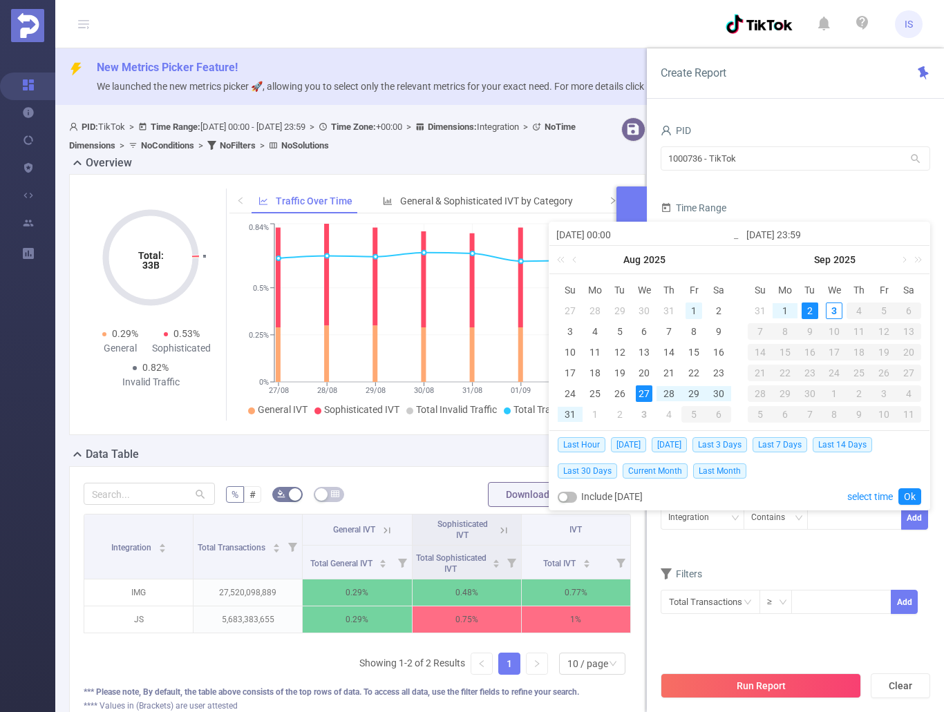
click at [692, 301] on td "1" at bounding box center [693, 311] width 25 height 21
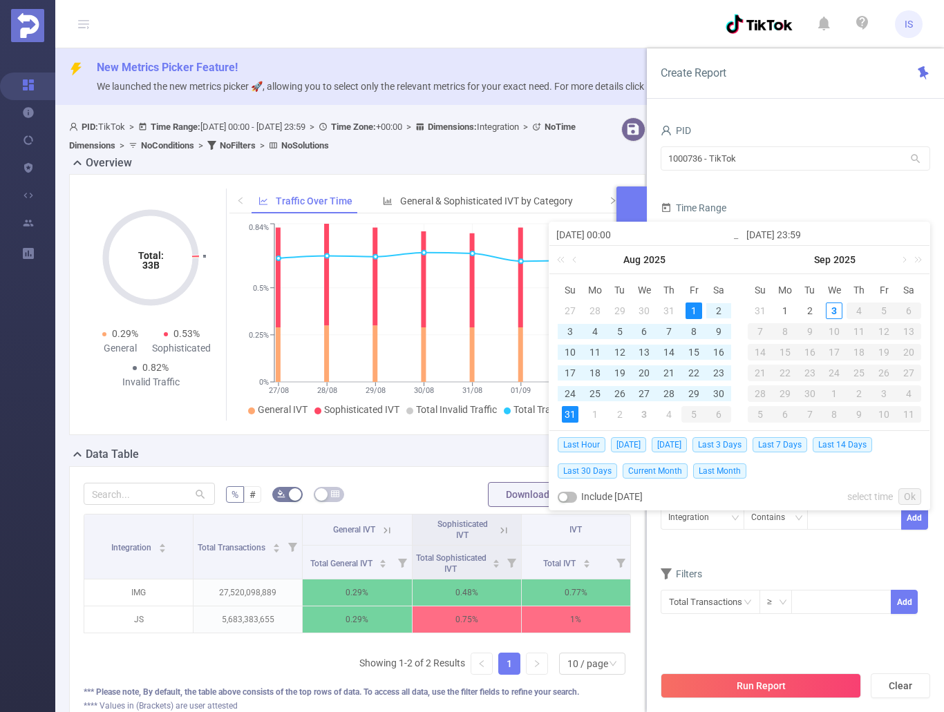
click at [570, 417] on div "31" at bounding box center [570, 414] width 17 height 17
type input "[DATE] 00:00"
type input "2025-08-31 23:59"
type input "[DATE] 00:00"
type input "2025-08-31 23:59"
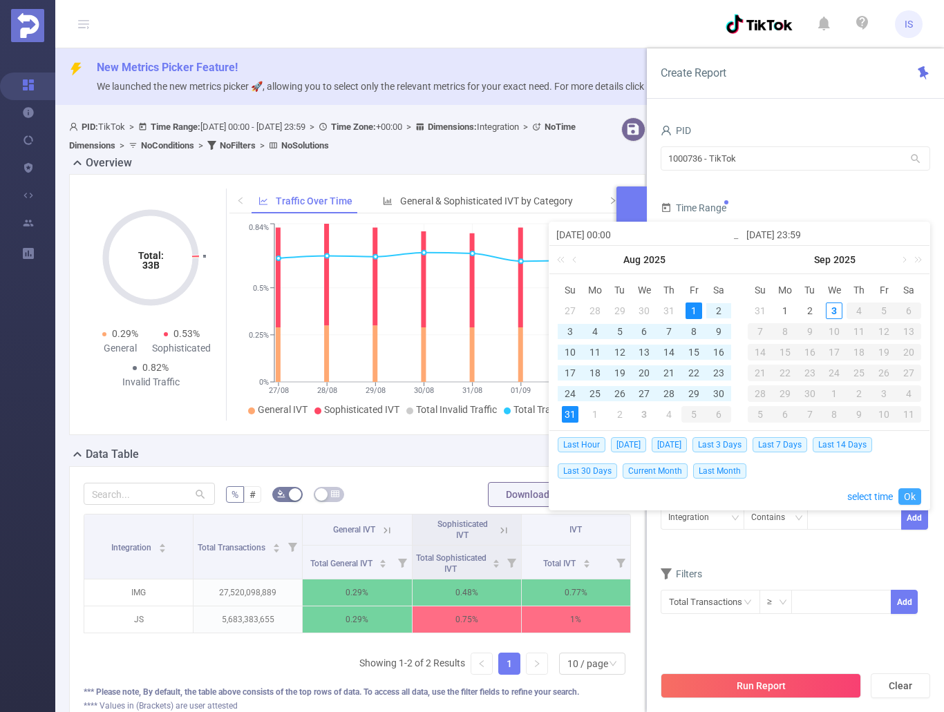
click at [910, 492] on link "Ok" at bounding box center [909, 496] width 23 height 17
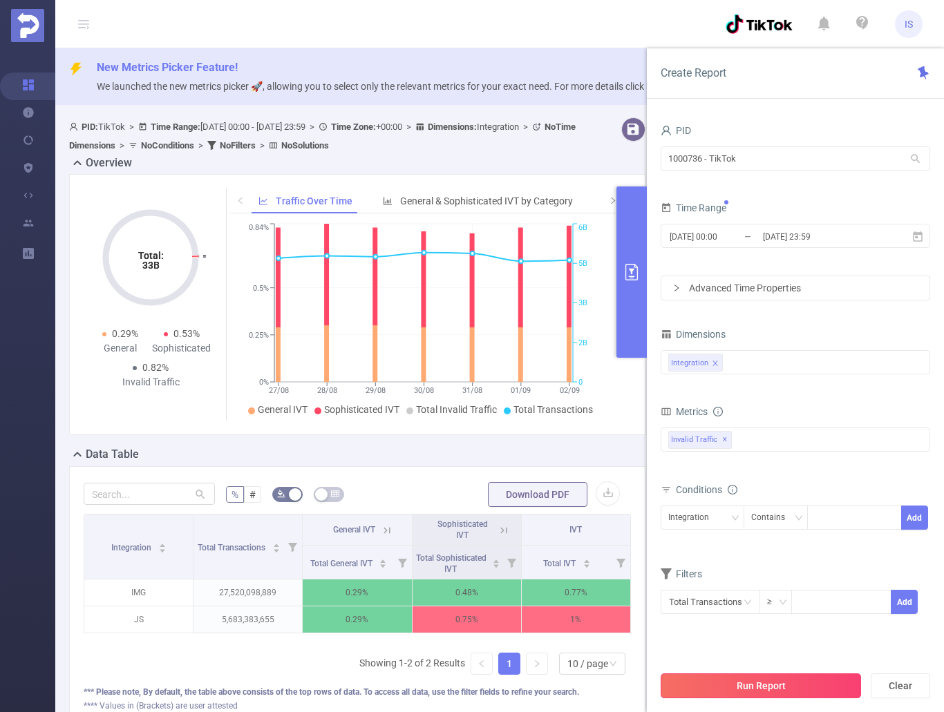
click at [783, 689] on button "Run Report" at bounding box center [760, 686] width 200 height 25
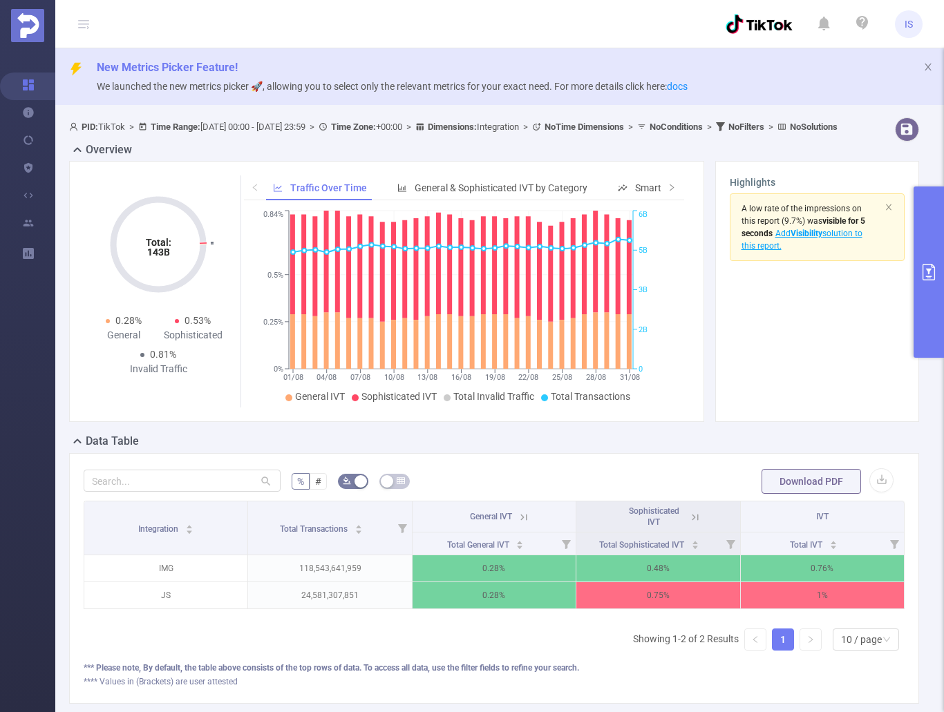
click at [933, 274] on icon "primary" at bounding box center [928, 272] width 17 height 17
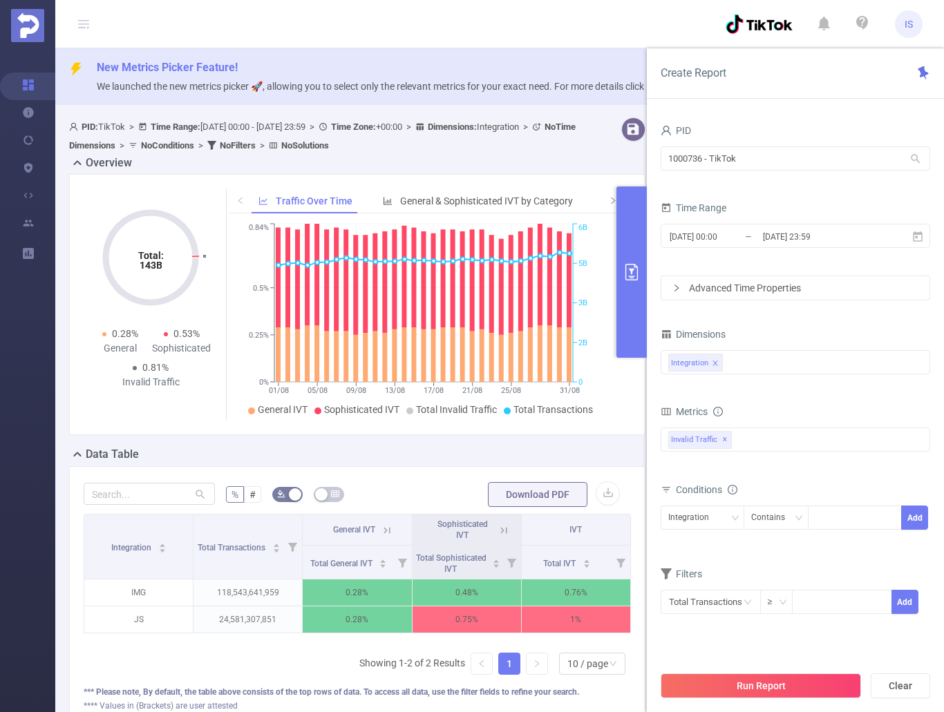
click at [624, 268] on icon "primary" at bounding box center [631, 272] width 17 height 17
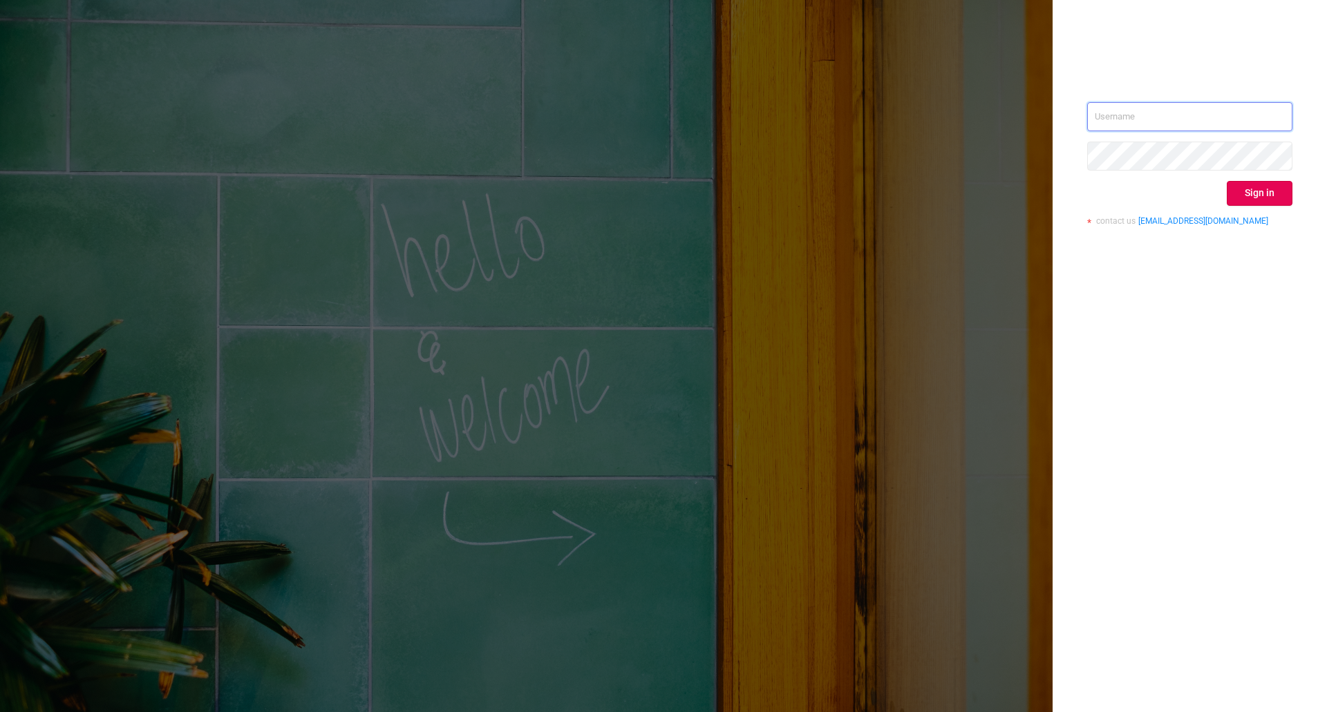
click at [1176, 125] on input "text" at bounding box center [1189, 116] width 205 height 29
type input "ivans@protected.media"
click at [1265, 192] on button "Sign in" at bounding box center [1259, 193] width 66 height 25
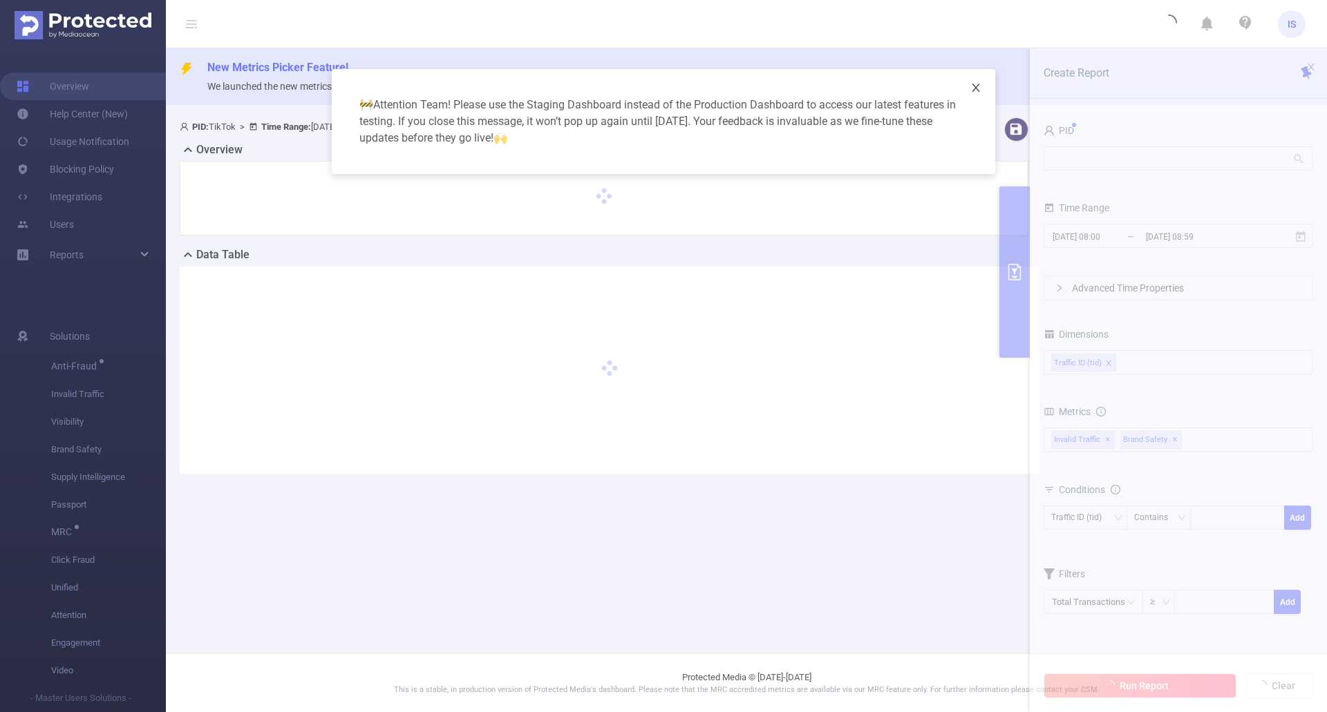
click at [976, 82] on icon "icon: close" at bounding box center [975, 87] width 11 height 11
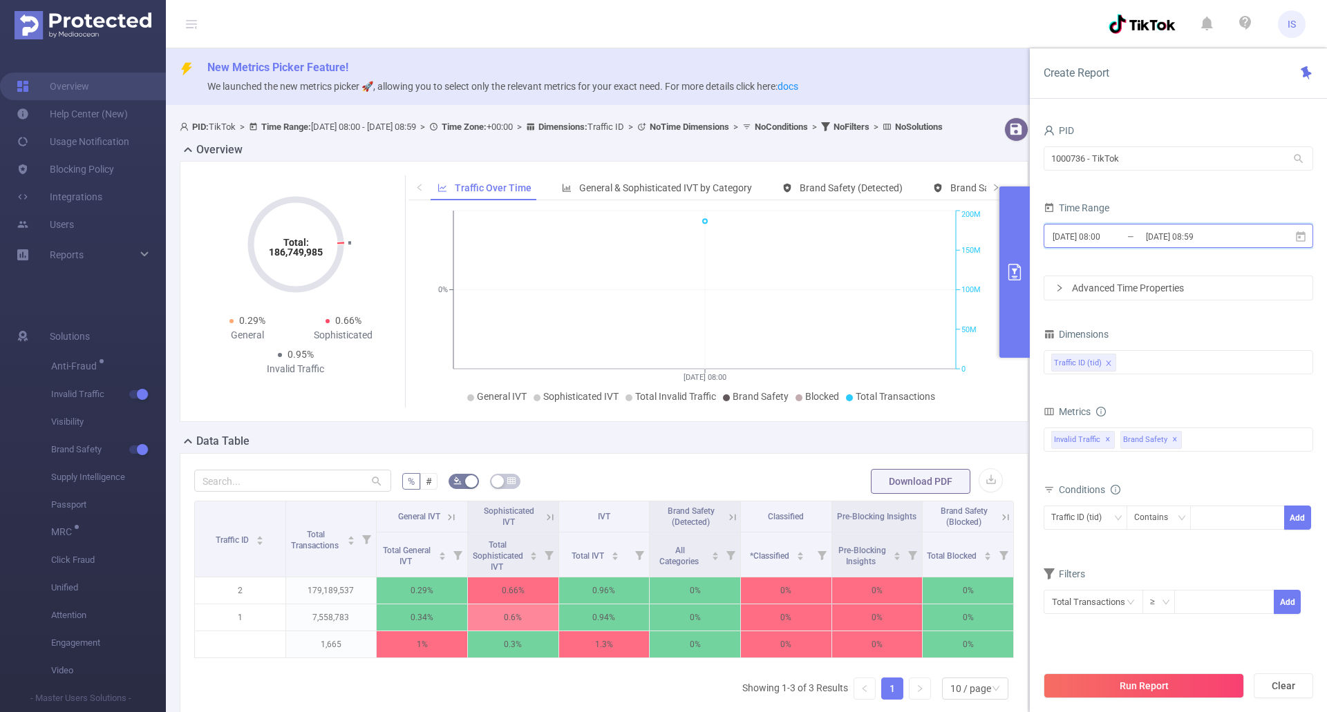
click at [1302, 231] on icon at bounding box center [1300, 237] width 12 height 12
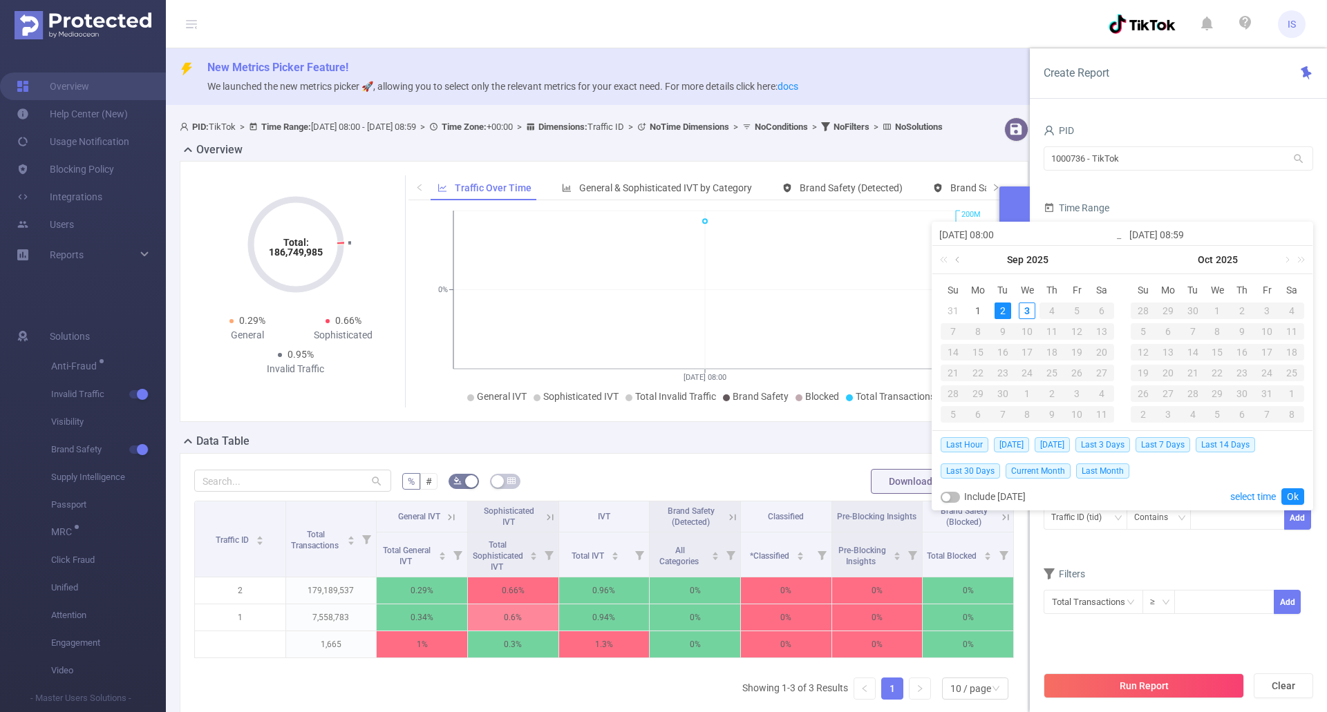
click at [957, 259] on link at bounding box center [958, 260] width 12 height 28
click at [957, 258] on link at bounding box center [958, 260] width 12 height 28
click at [1005, 314] on div "1" at bounding box center [1002, 311] width 17 height 17
click at [1149, 263] on link at bounding box center [1148, 260] width 12 height 28
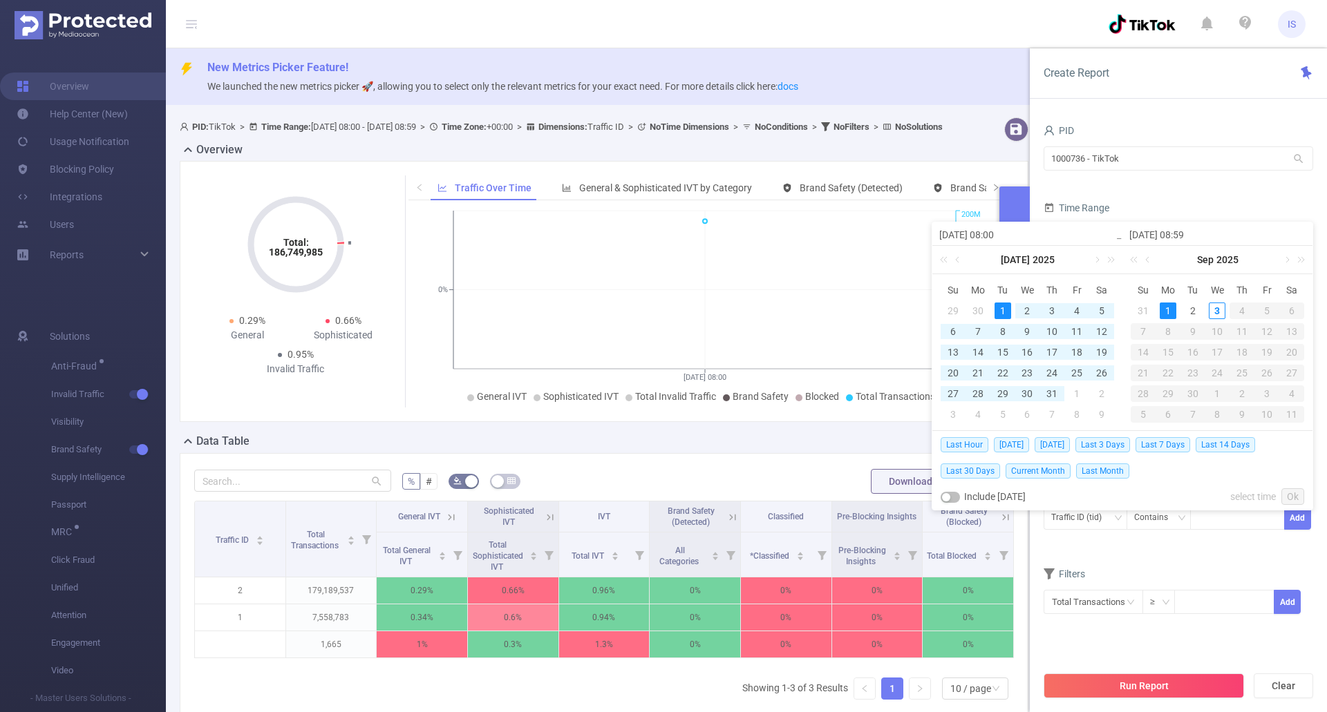
click at [1172, 311] on div "1" at bounding box center [1167, 311] width 17 height 17
type input "2025-07-01 08:00"
type input "2025-09-01 08:59"
type input "2025-07-01 08:00"
type input "2025-09-01 08:59"
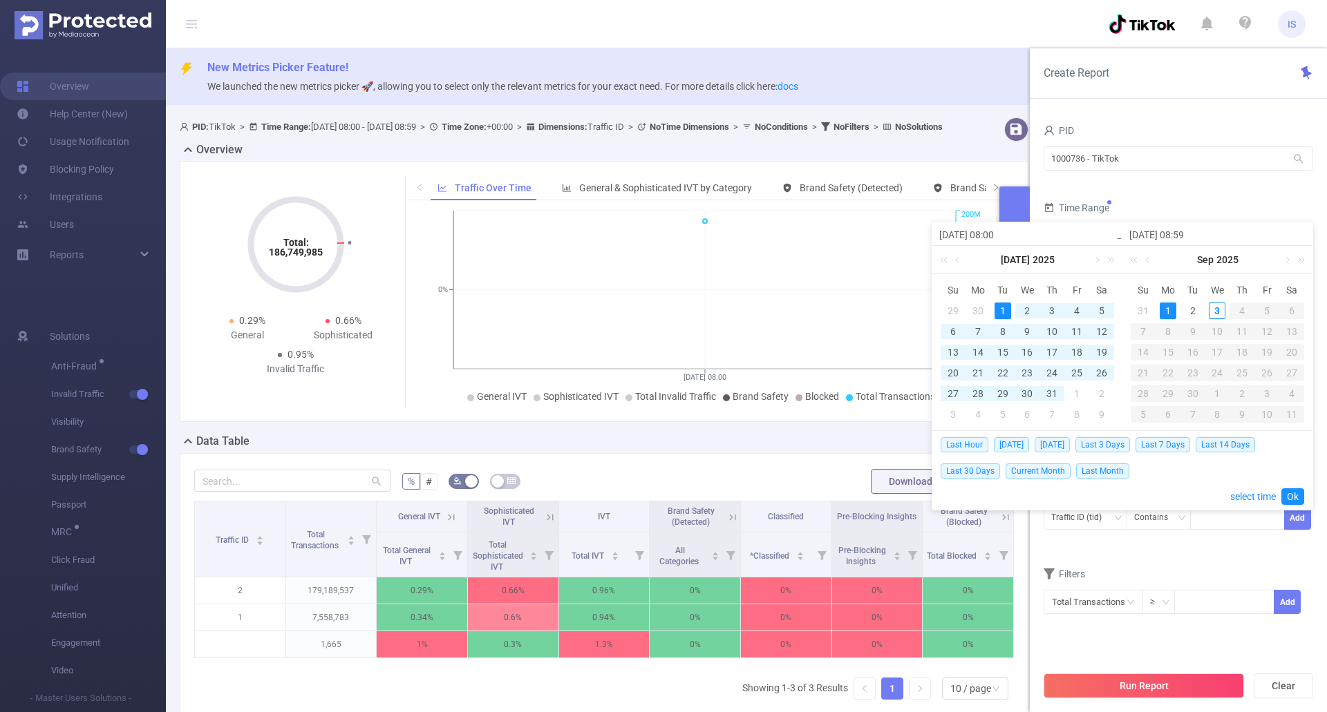
click at [1286, 487] on div "Last Hour Today Yesterday Last 3 Days Last 7 Days Last 14 Days Last 30 Days Cur…" at bounding box center [1121, 470] width 363 height 79
drag, startPoint x: 1295, startPoint y: 494, endPoint x: 1273, endPoint y: 498, distance: 21.8
click at [1295, 493] on link "Ok" at bounding box center [1292, 496] width 23 height 17
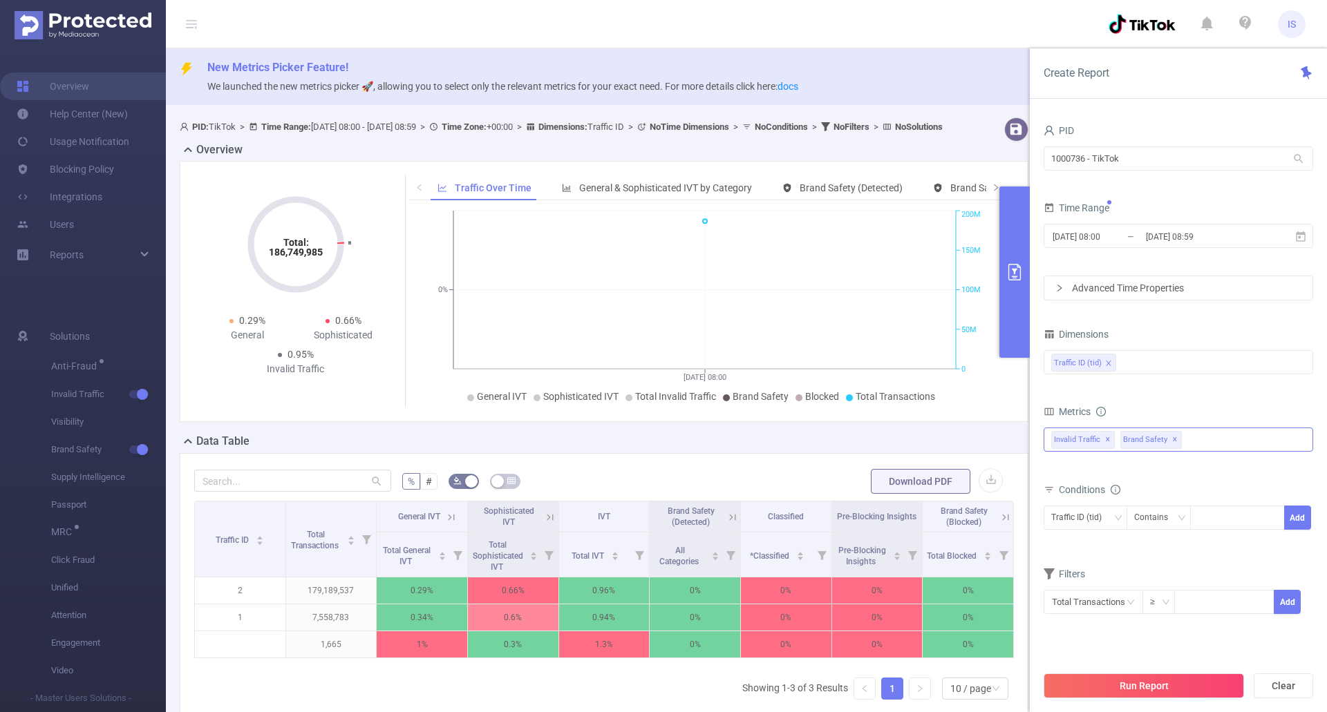
click at [1173, 441] on span "✕" at bounding box center [1175, 440] width 6 height 17
click at [1108, 363] on icon "icon: close" at bounding box center [1108, 363] width 7 height 7
click at [1124, 365] on div at bounding box center [1178, 362] width 254 height 23
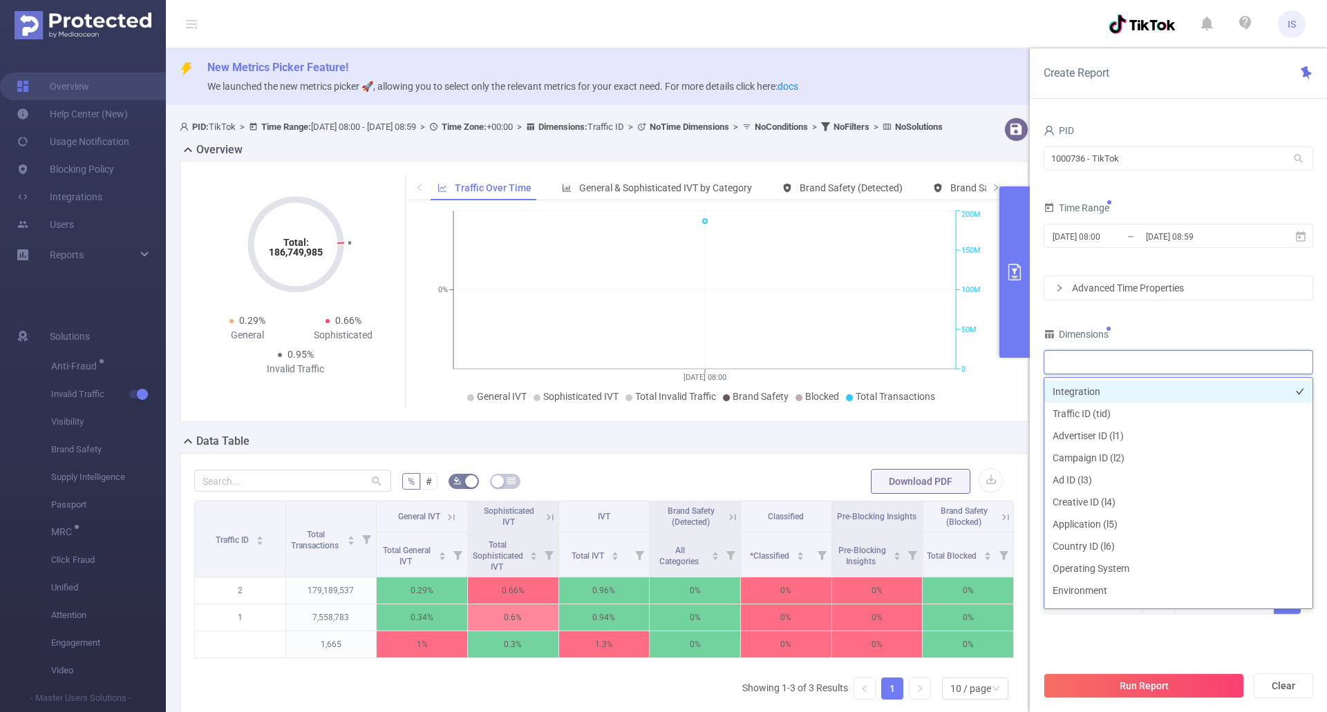
click at [1080, 390] on li "Integration" at bounding box center [1178, 392] width 268 height 22
click at [1210, 318] on div "PID 1000736 - TikTok 1000736 - TikTok Time Range 2025-07-01 08:00 _ 2025-09-01 …" at bounding box center [1177, 376] width 269 height 511
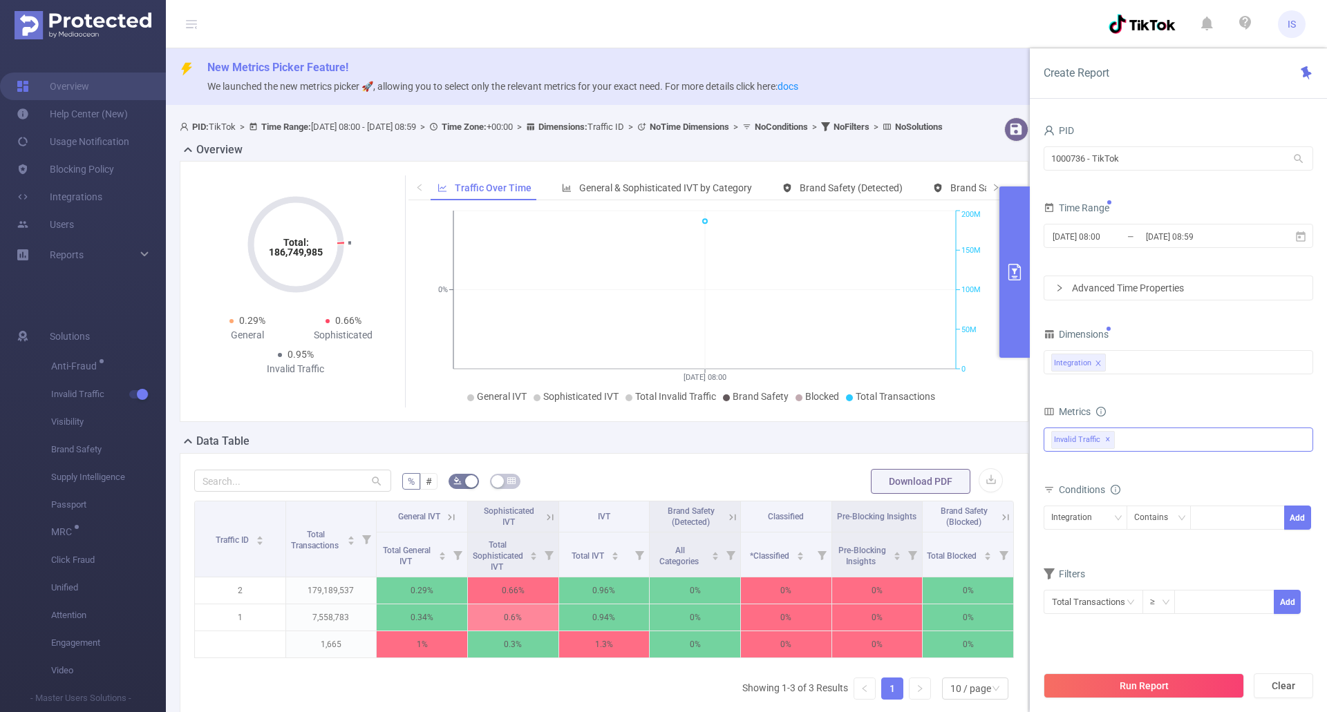
click at [1161, 406] on div "Metrics" at bounding box center [1177, 413] width 269 height 23
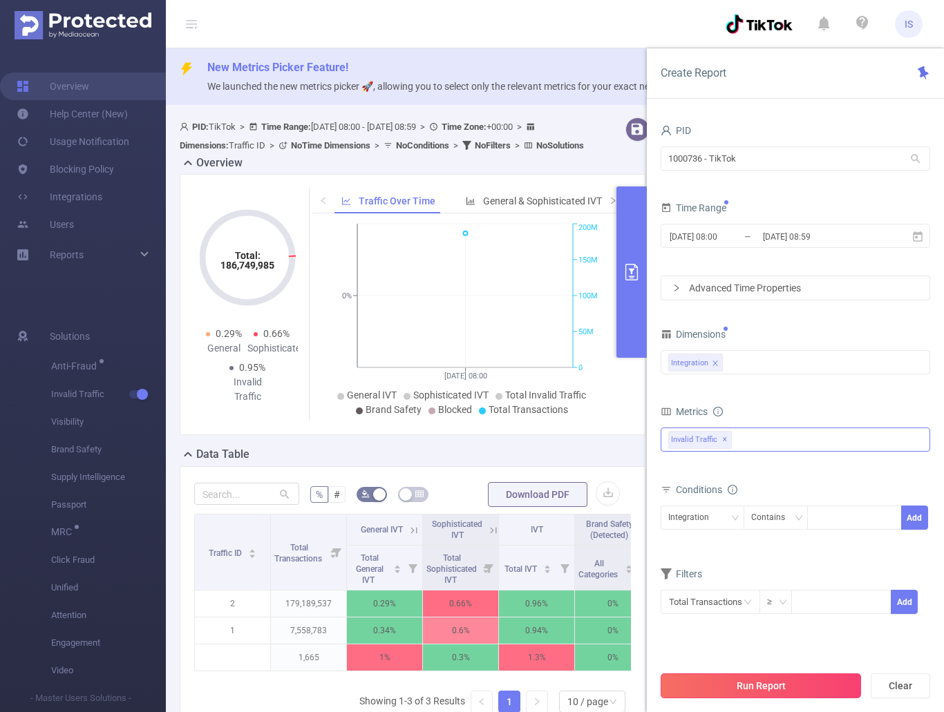
click at [777, 685] on button "Run Report" at bounding box center [760, 686] width 200 height 25
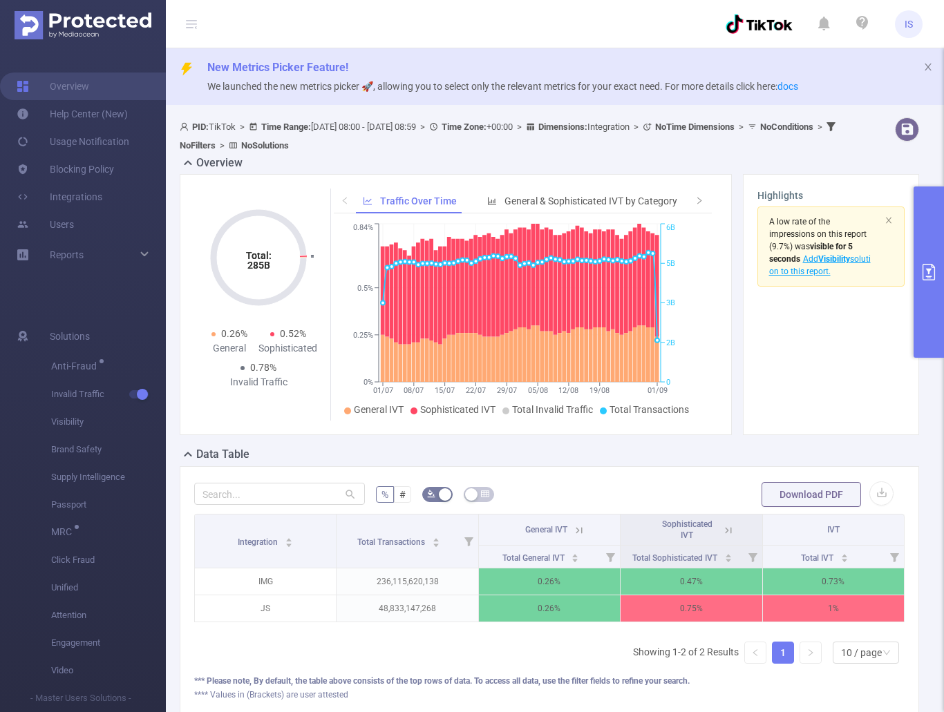
drag, startPoint x: 191, startPoint y: 23, endPoint x: 260, endPoint y: 61, distance: 78.5
click at [191, 23] on icon at bounding box center [191, 23] width 11 height 1
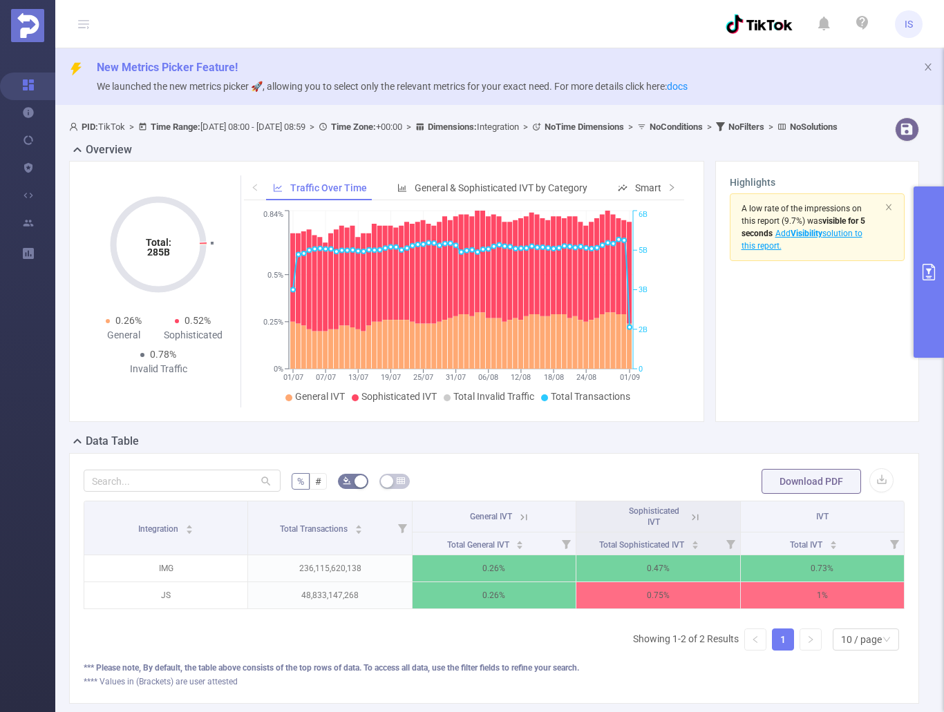
click at [922, 289] on button "primary" at bounding box center [928, 272] width 30 height 171
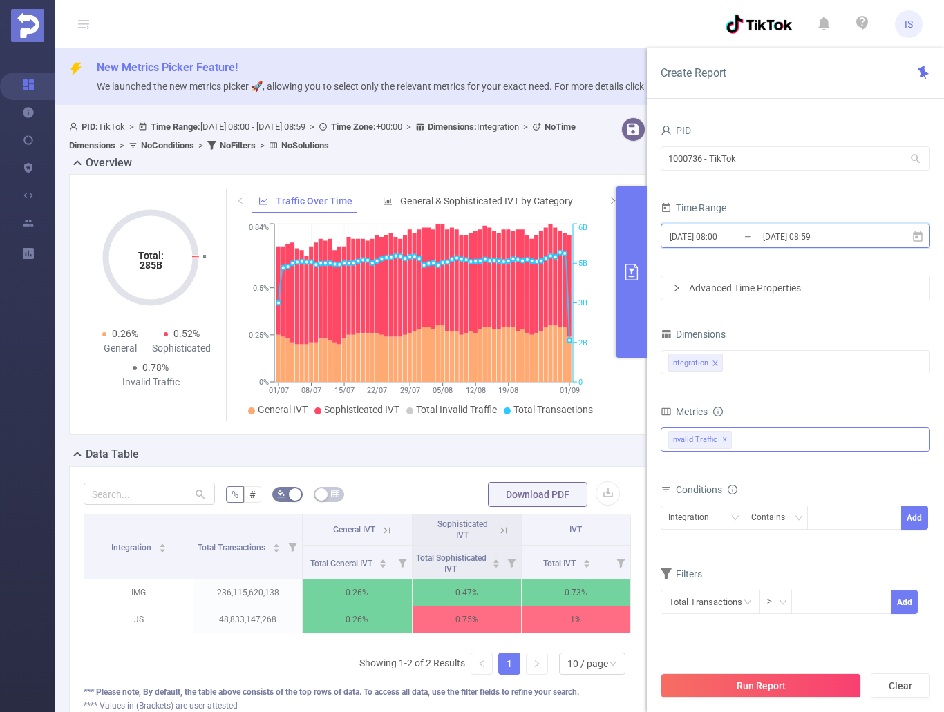
click at [922, 236] on icon at bounding box center [918, 236] width 10 height 10
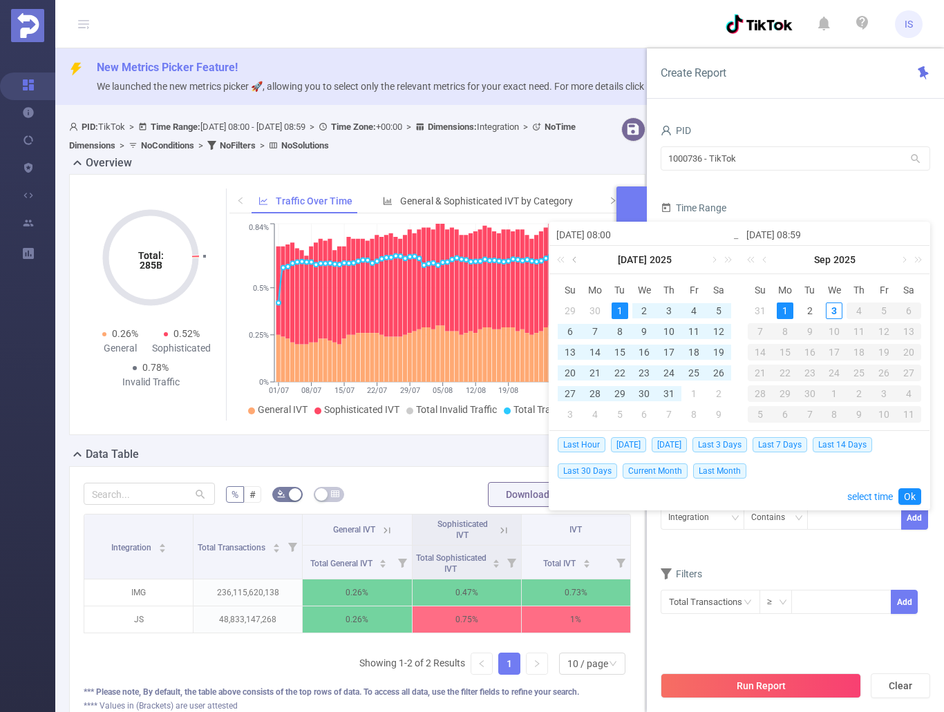
click at [573, 261] on link at bounding box center [575, 260] width 12 height 28
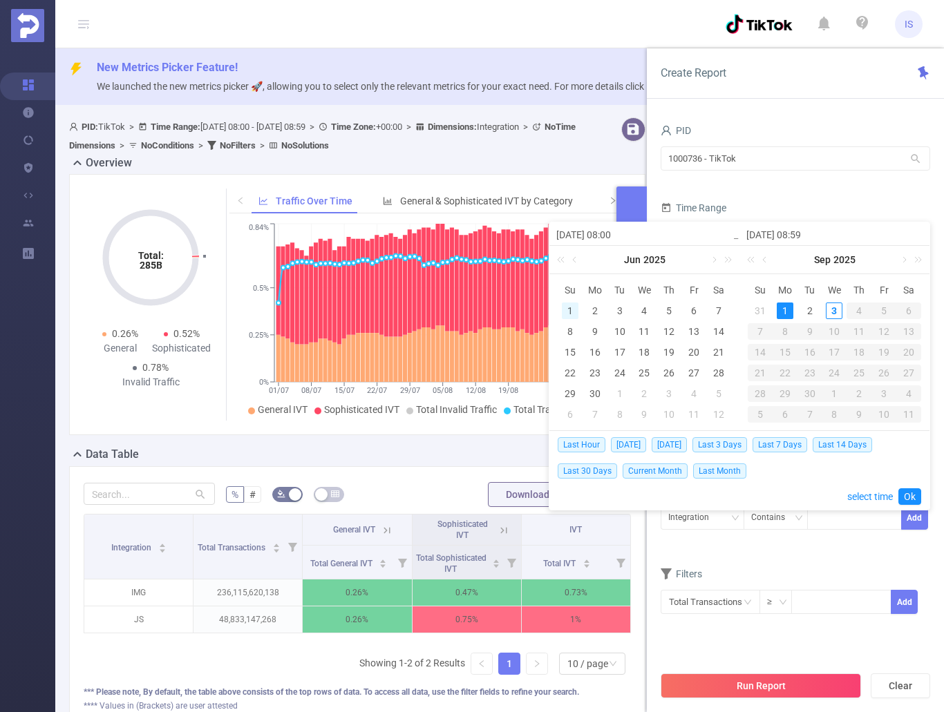
click at [571, 310] on div "1" at bounding box center [570, 311] width 17 height 17
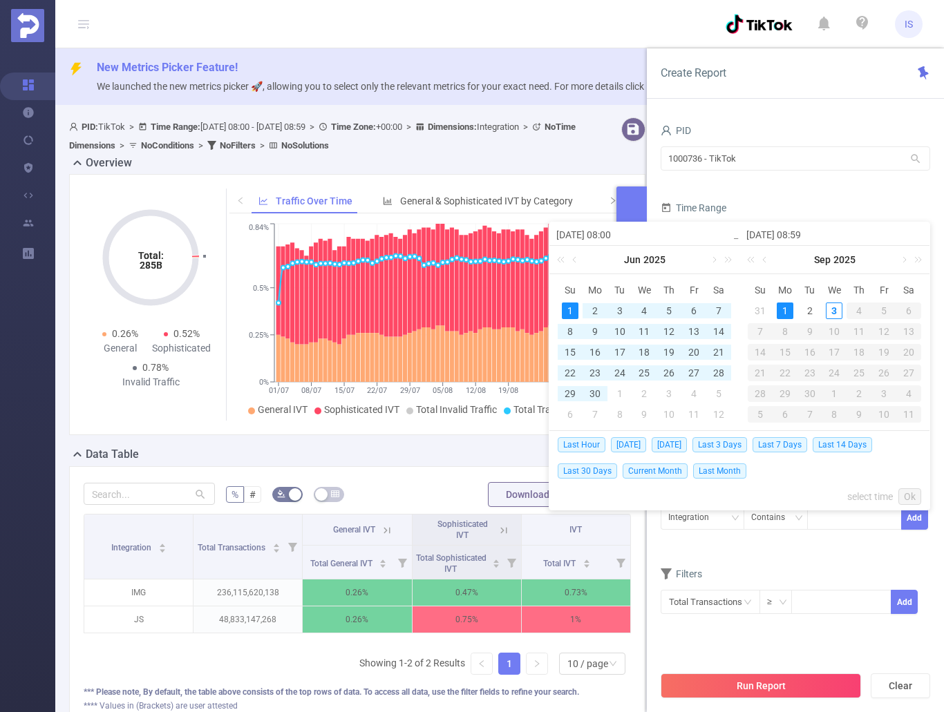
click at [789, 318] on div "1" at bounding box center [785, 311] width 17 height 17
type input "2025-06-01 08:00"
click at [913, 495] on link "Ok" at bounding box center [909, 496] width 23 height 17
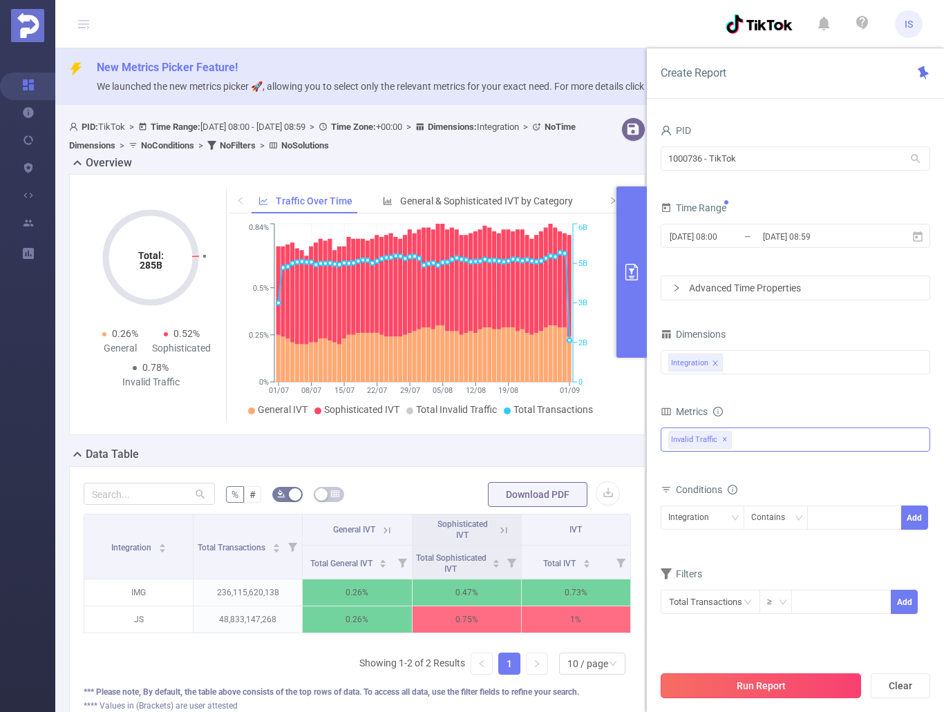
click at [808, 680] on button "Run Report" at bounding box center [760, 686] width 200 height 25
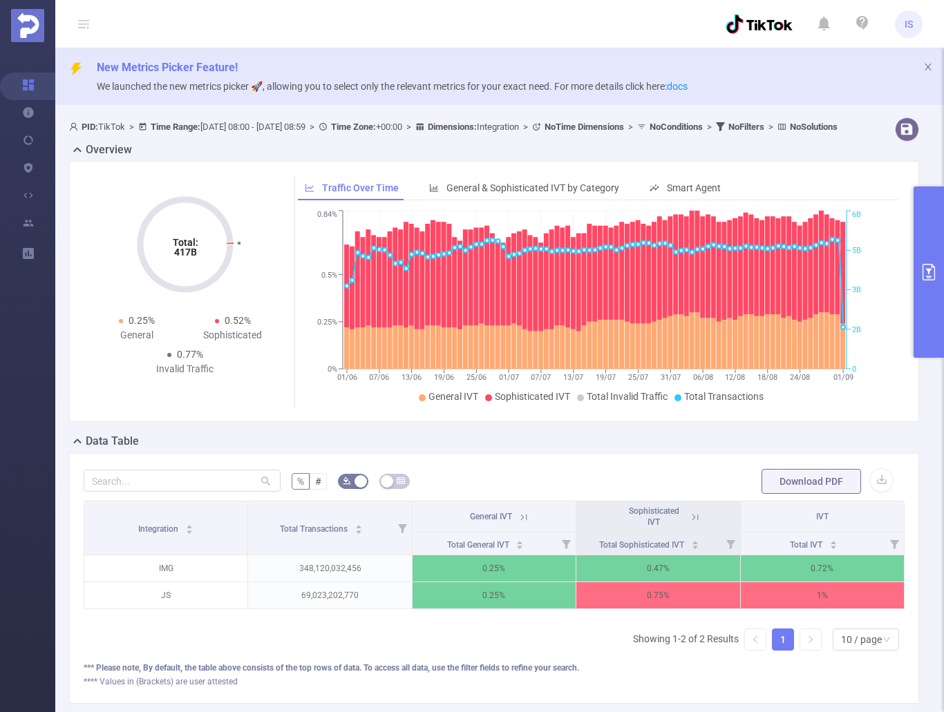
click at [929, 253] on button "primary" at bounding box center [928, 272] width 30 height 171
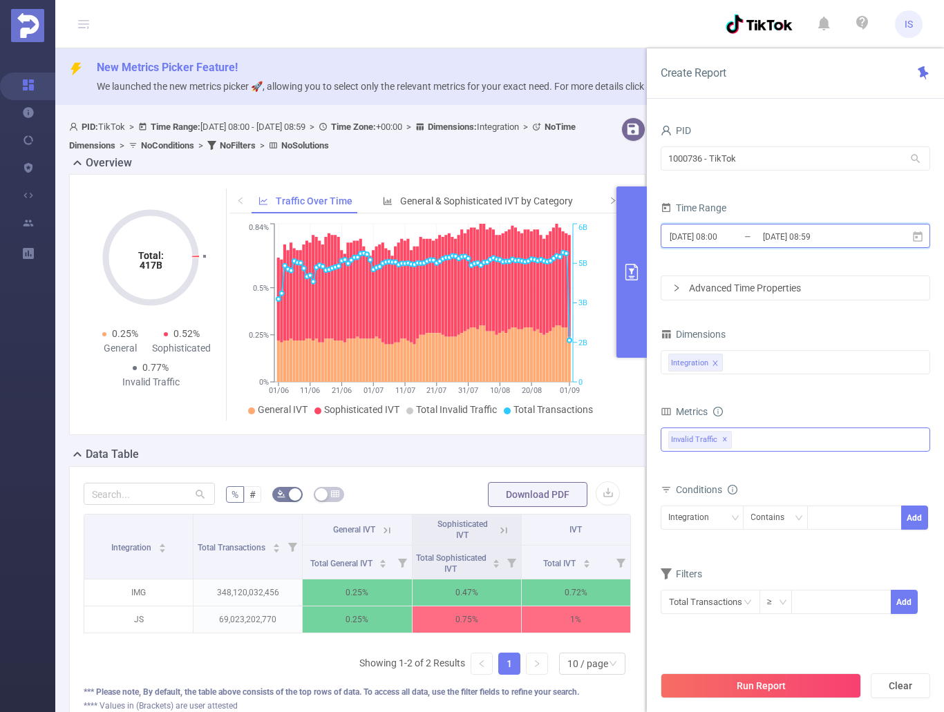
click at [918, 241] on icon at bounding box center [918, 236] width 10 height 10
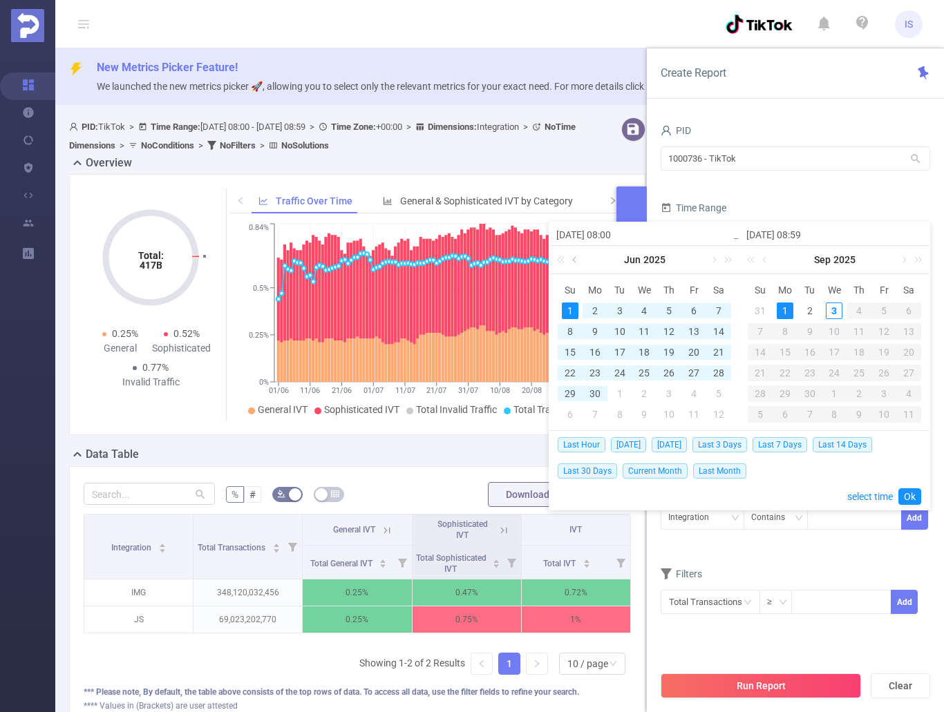
click at [573, 263] on link at bounding box center [575, 260] width 12 height 28
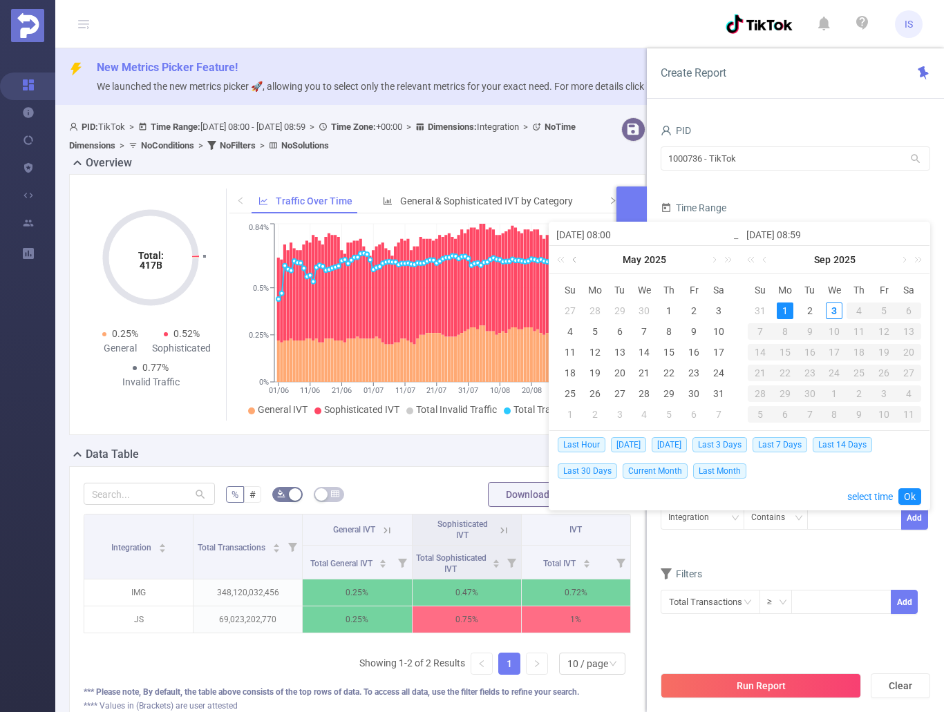
click at [573, 263] on link at bounding box center [575, 260] width 12 height 28
click at [719, 312] on div "1" at bounding box center [718, 311] width 17 height 17
click at [788, 309] on div "1" at bounding box center [785, 311] width 17 height 17
type input "2025-03-01 08:00"
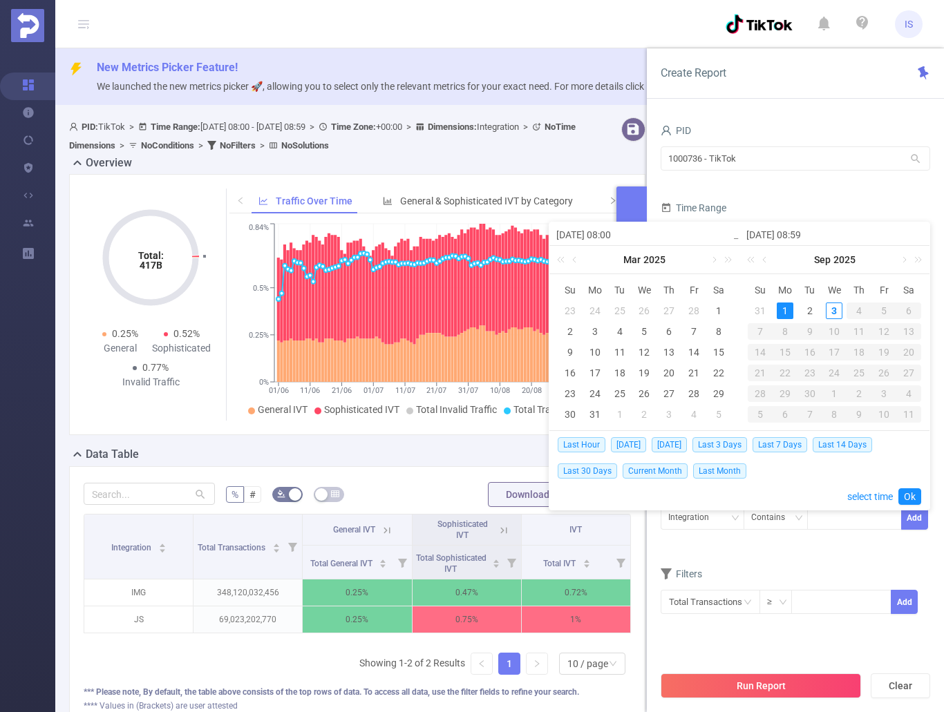
type input "2025-03-01 08:00"
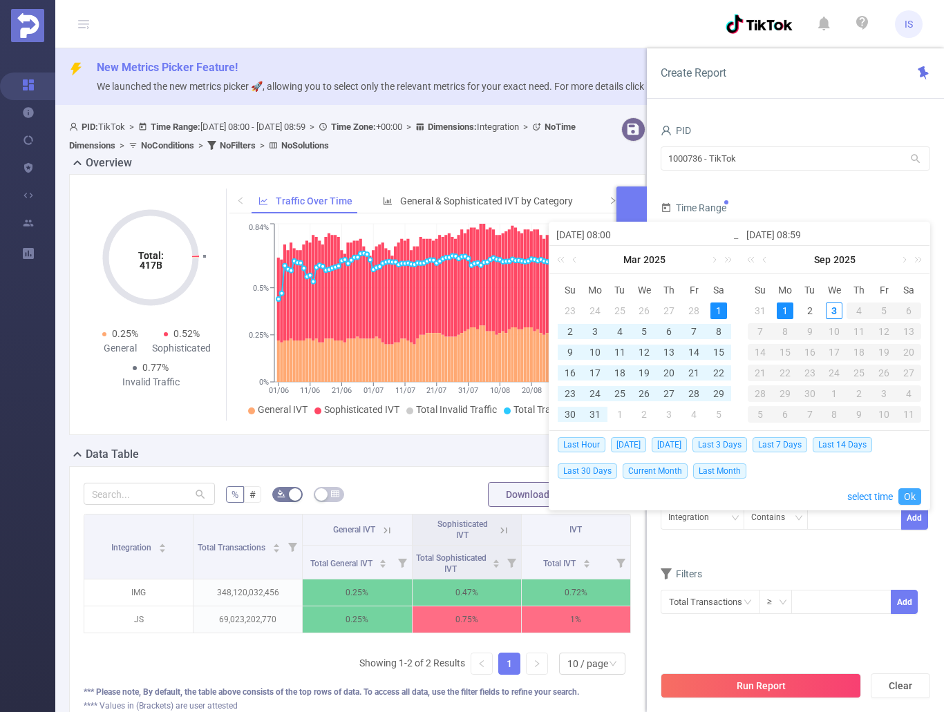
click at [911, 491] on link "Ok" at bounding box center [909, 496] width 23 height 17
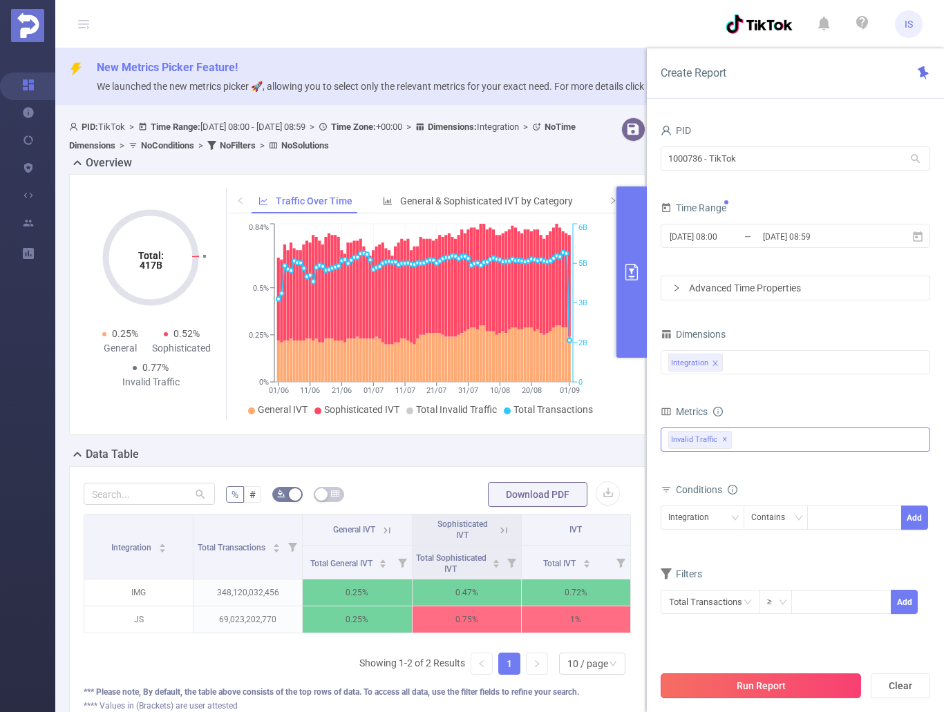
click at [781, 692] on button "Run Report" at bounding box center [760, 686] width 200 height 25
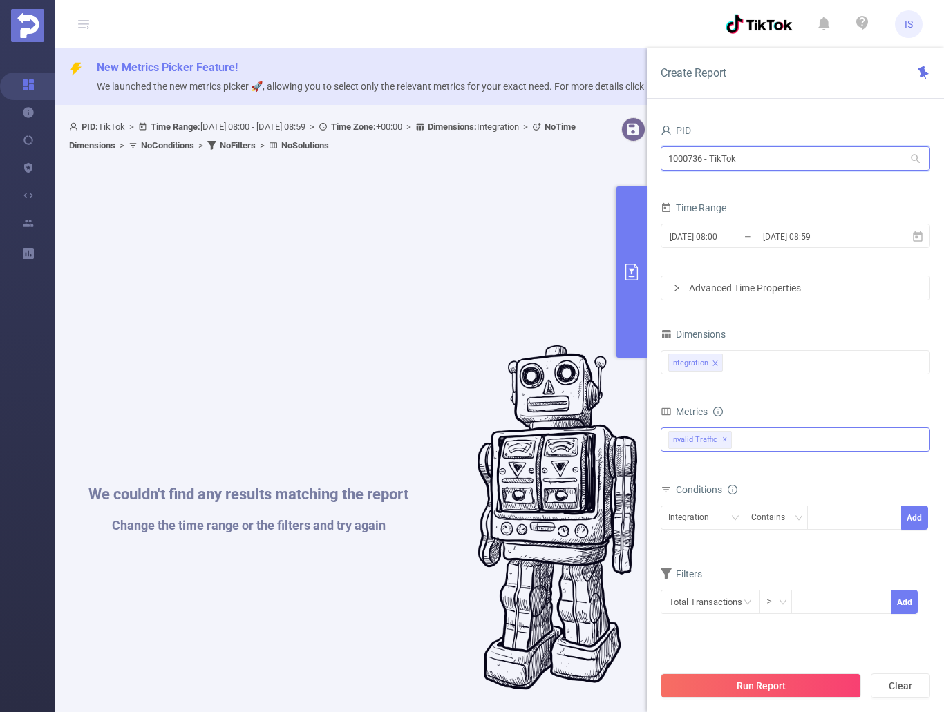
drag, startPoint x: 814, startPoint y: 156, endPoint x: 629, endPoint y: 153, distance: 185.2
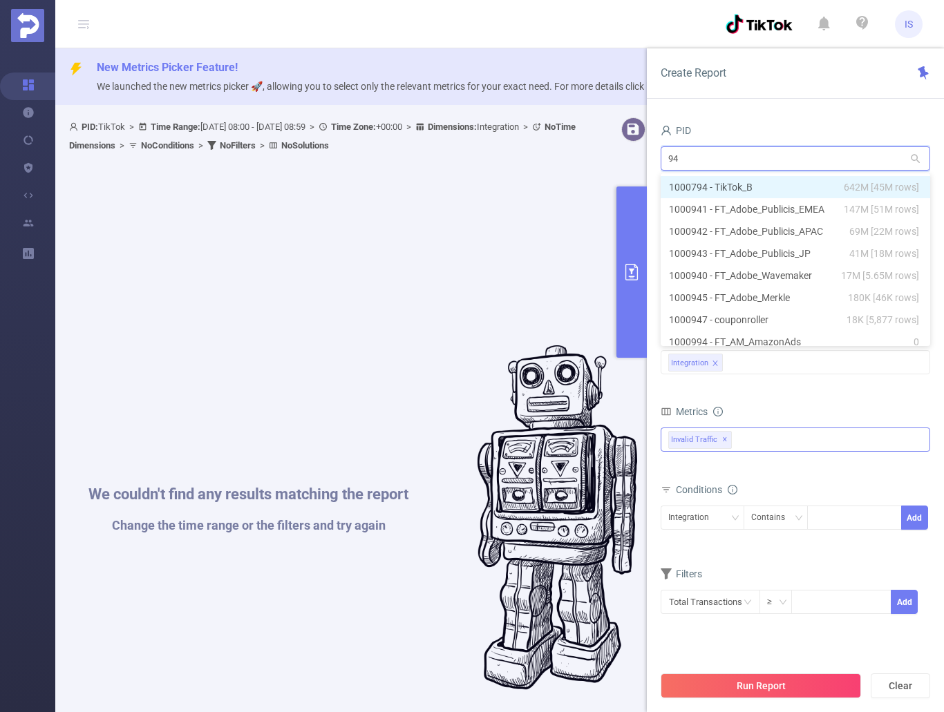
type input "941"
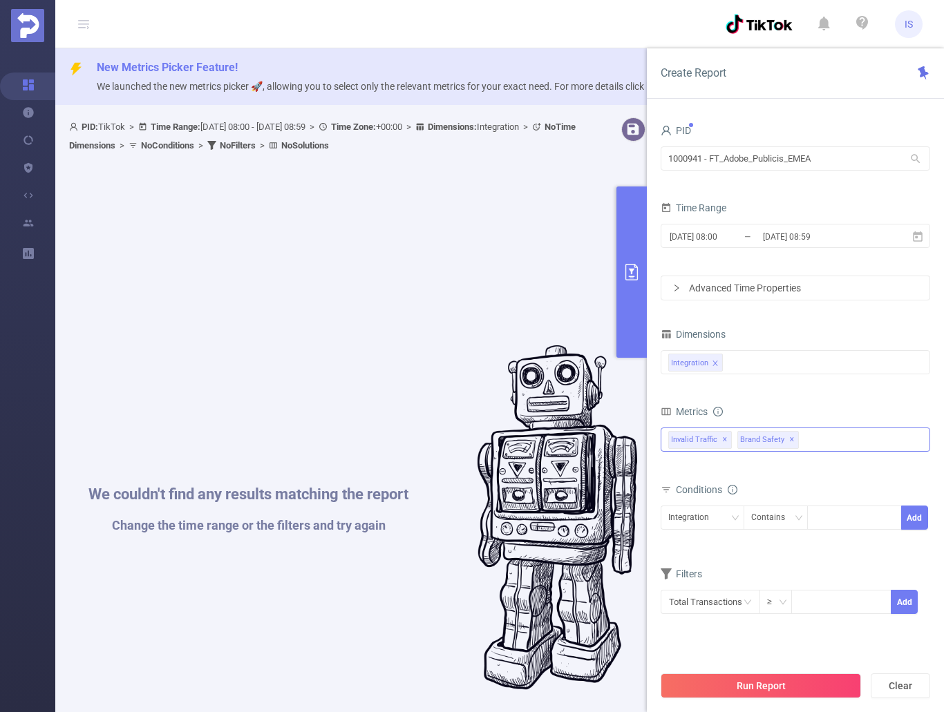
click at [819, 433] on div "Invalid Traffic ✕ Brand Safety ✕" at bounding box center [794, 440] width 269 height 24
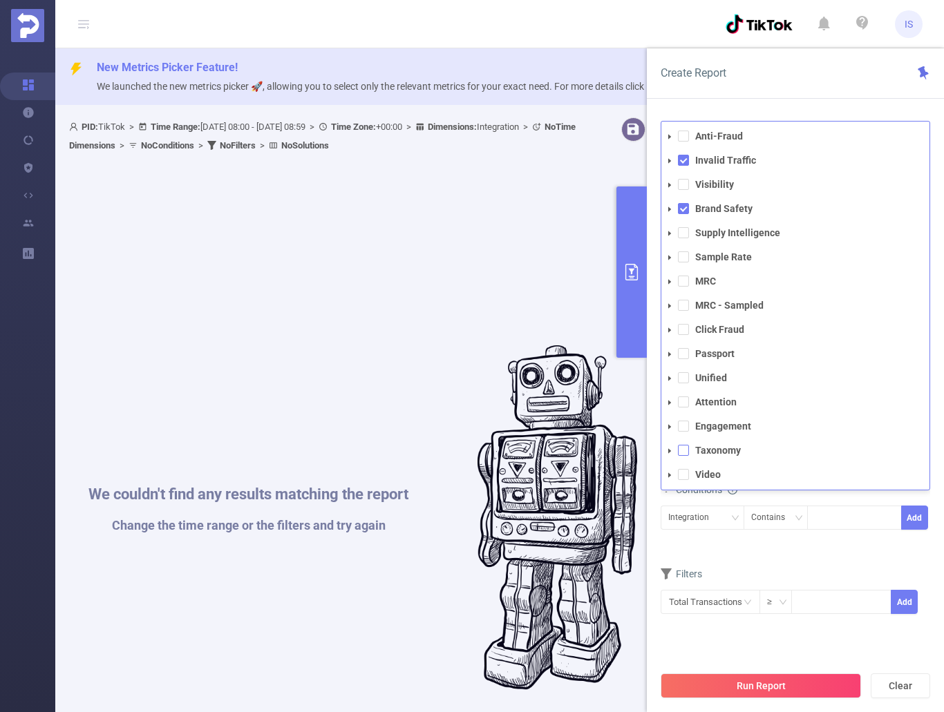
click at [679, 447] on span at bounding box center [683, 450] width 11 height 11
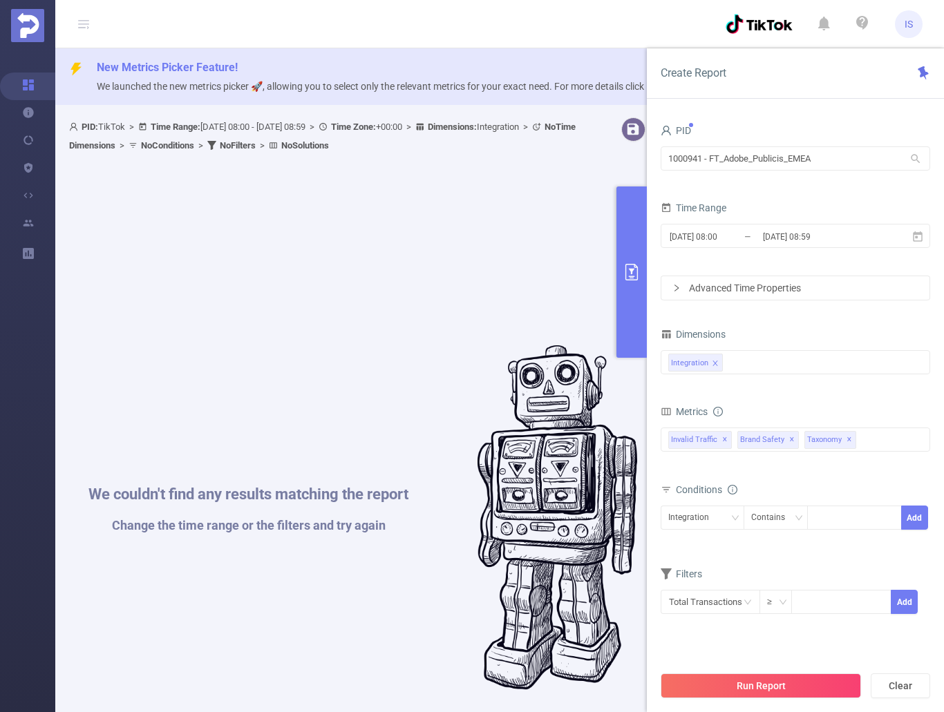
click at [835, 565] on div "Filters" at bounding box center [794, 575] width 269 height 23
click at [804, 685] on button "Run Report" at bounding box center [760, 686] width 200 height 25
